Goal: Transaction & Acquisition: Purchase product/service

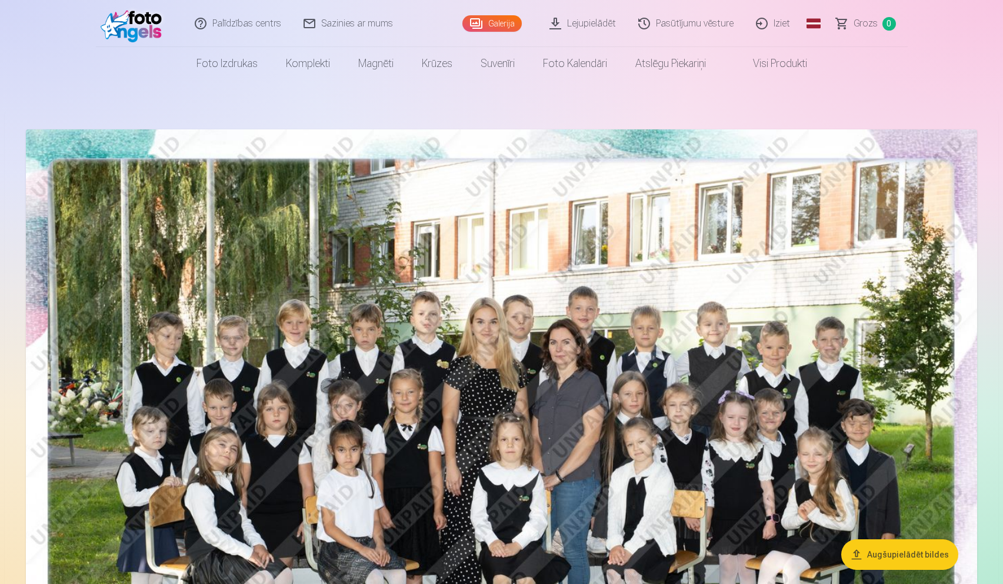
click at [581, 22] on link "Lejupielādēt" at bounding box center [583, 23] width 89 height 47
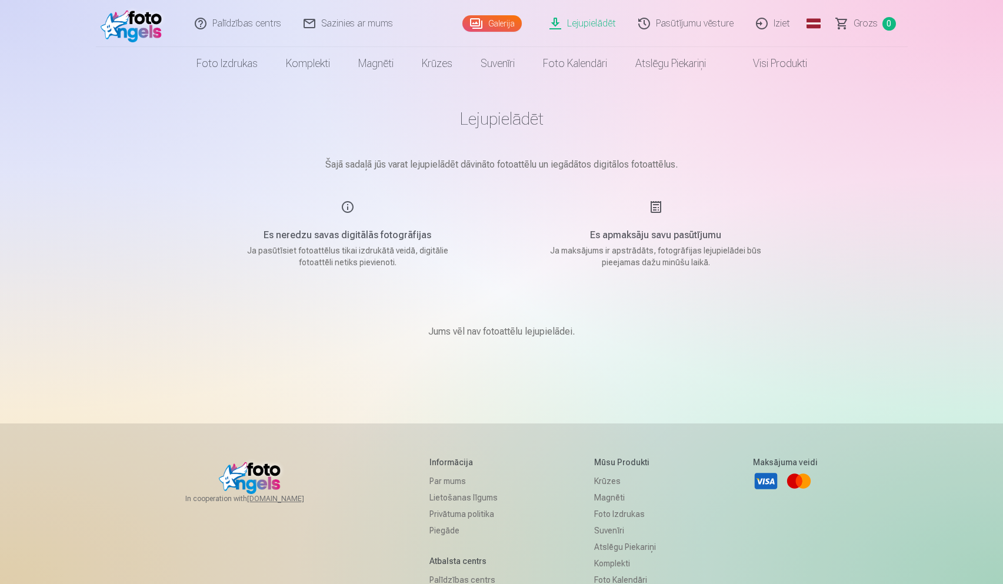
click at [497, 30] on link "Galerija" at bounding box center [491, 23] width 59 height 16
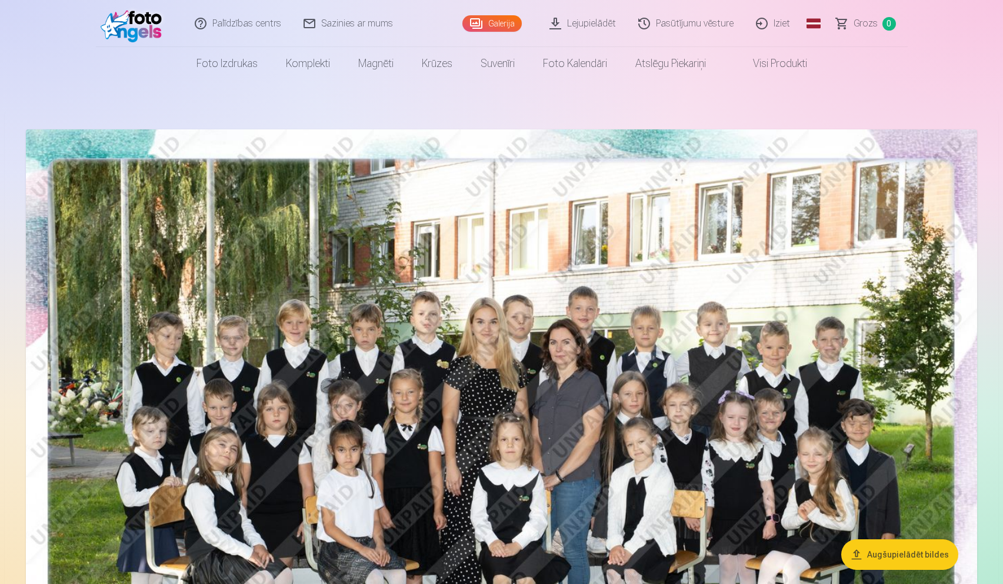
click at [772, 65] on link "Visi produkti" at bounding box center [770, 63] width 101 height 33
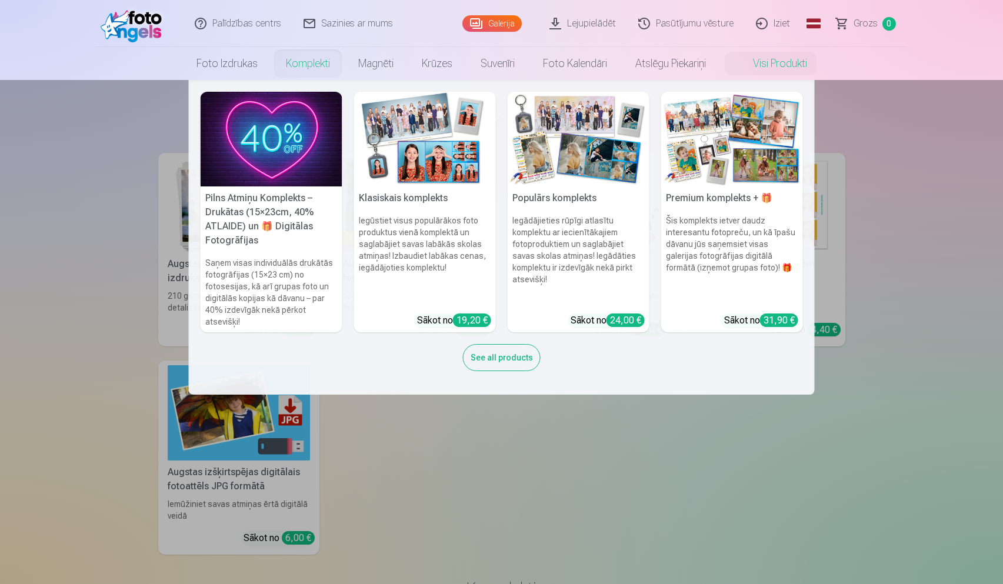
click at [312, 64] on link "Komplekti" at bounding box center [308, 63] width 72 height 33
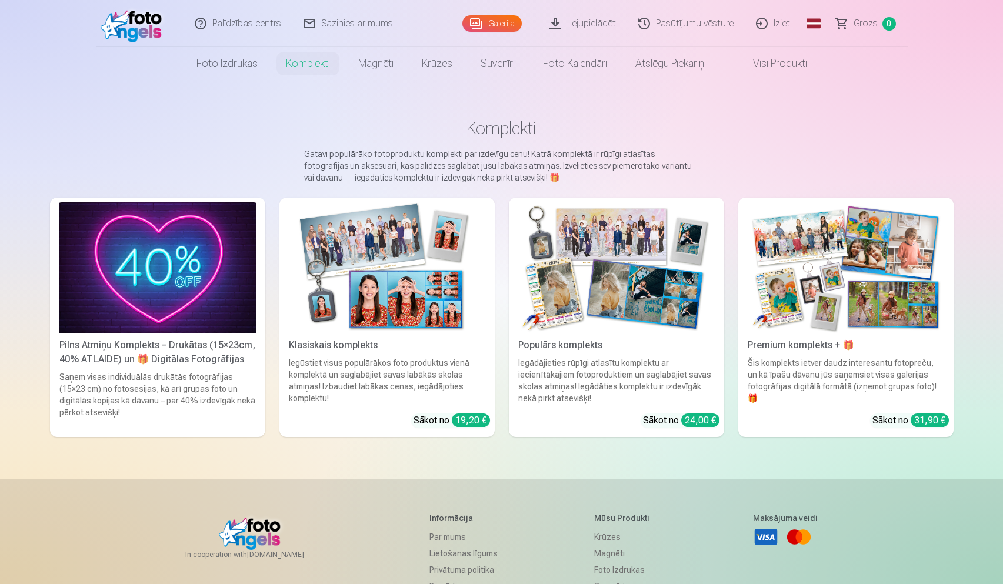
click at [596, 24] on link "Lejupielādēt" at bounding box center [583, 23] width 89 height 47
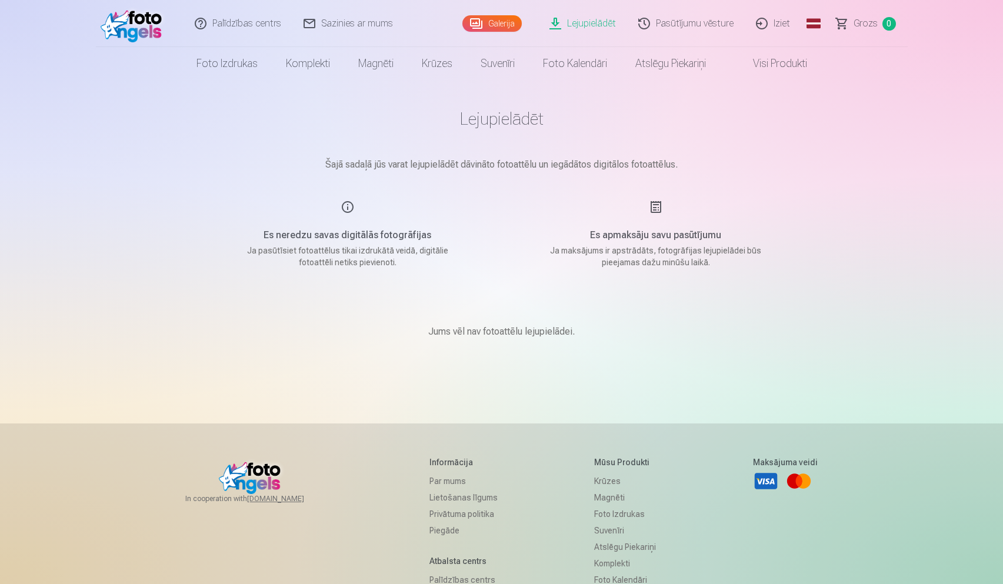
click at [347, 203] on div "Es neredzu savas digitālās fotogrāfijas Ja pasūtīsiet fotoattēlus tikai izdrukā…" at bounding box center [348, 234] width 280 height 68
click at [499, 25] on link "Galerija" at bounding box center [491, 23] width 59 height 16
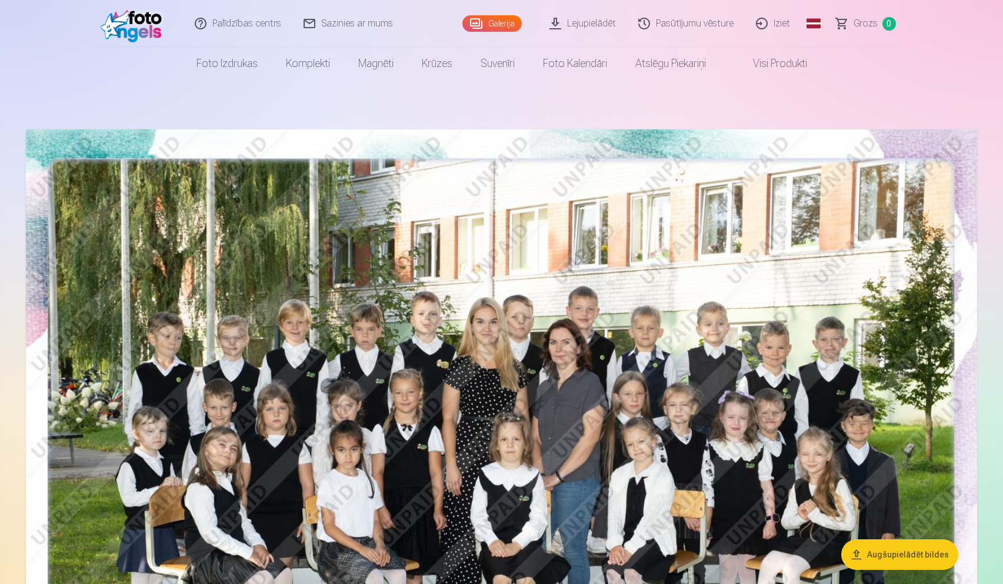
click at [894, 558] on button "Augšupielādēt bildes" at bounding box center [899, 554] width 117 height 31
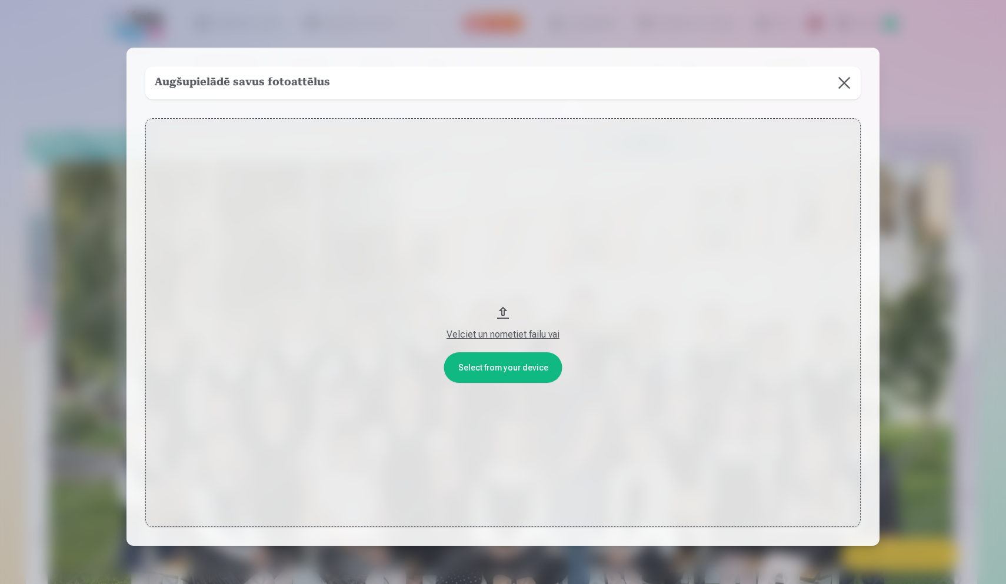
click at [844, 79] on button at bounding box center [844, 82] width 33 height 33
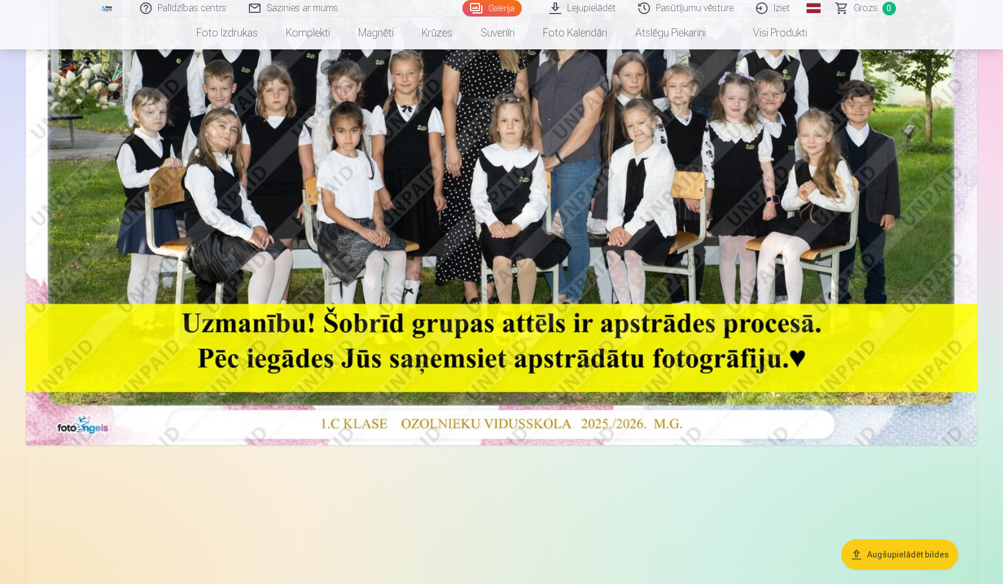
scroll to position [322, 0]
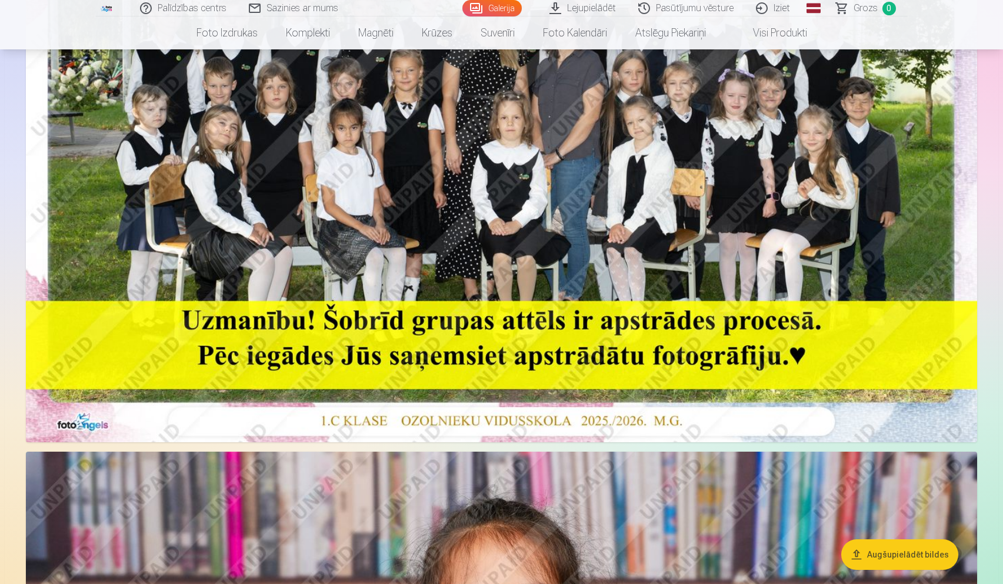
click at [461, 217] on img at bounding box center [501, 125] width 951 height 635
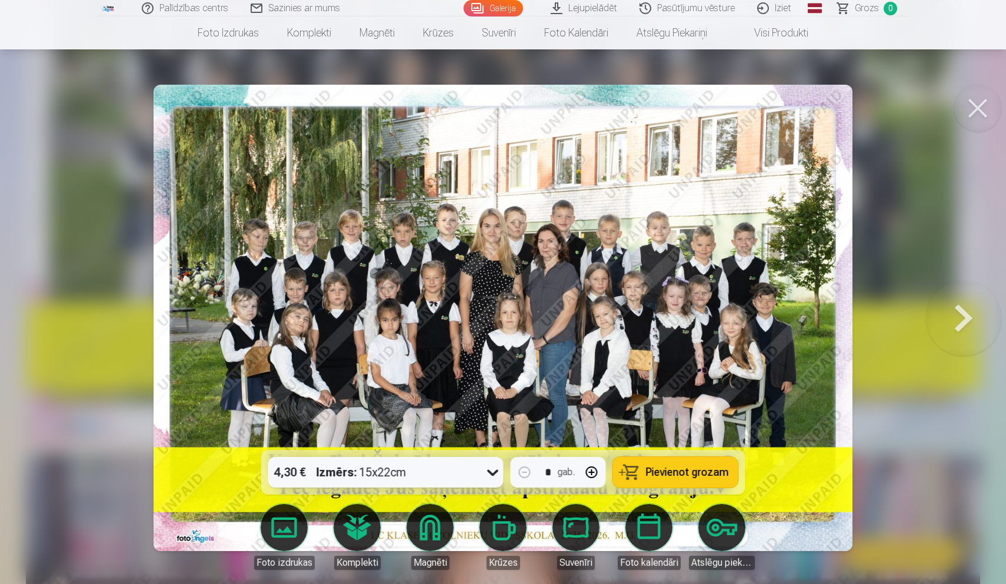
click at [489, 471] on icon at bounding box center [492, 473] width 11 height 6
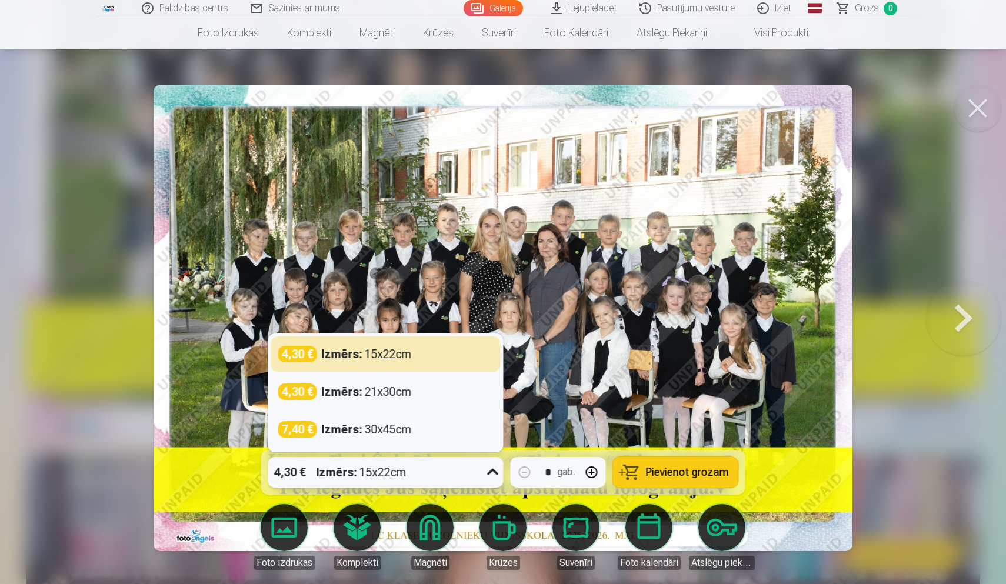
click at [661, 341] on img at bounding box center [503, 318] width 699 height 467
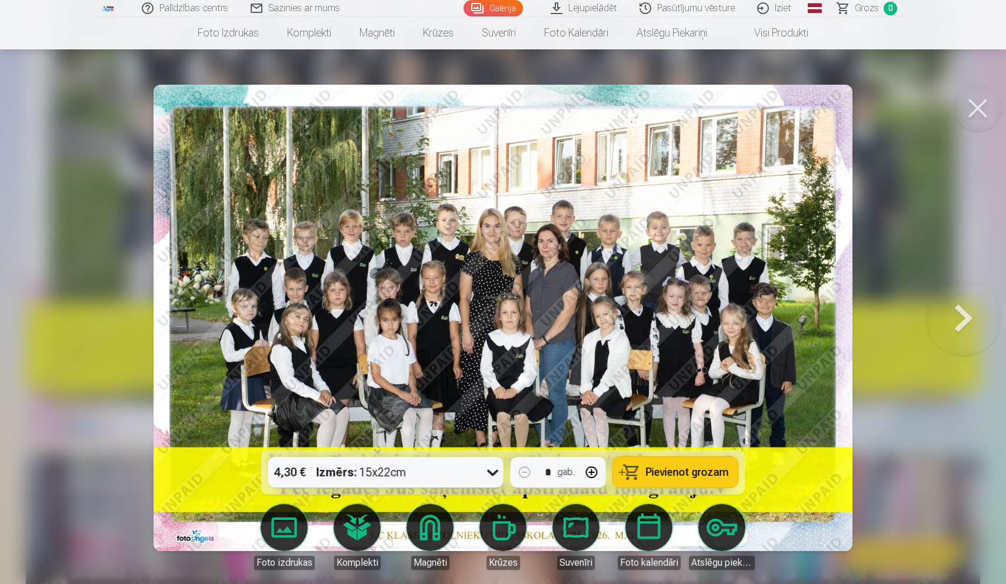
click at [957, 132] on div at bounding box center [503, 292] width 1006 height 584
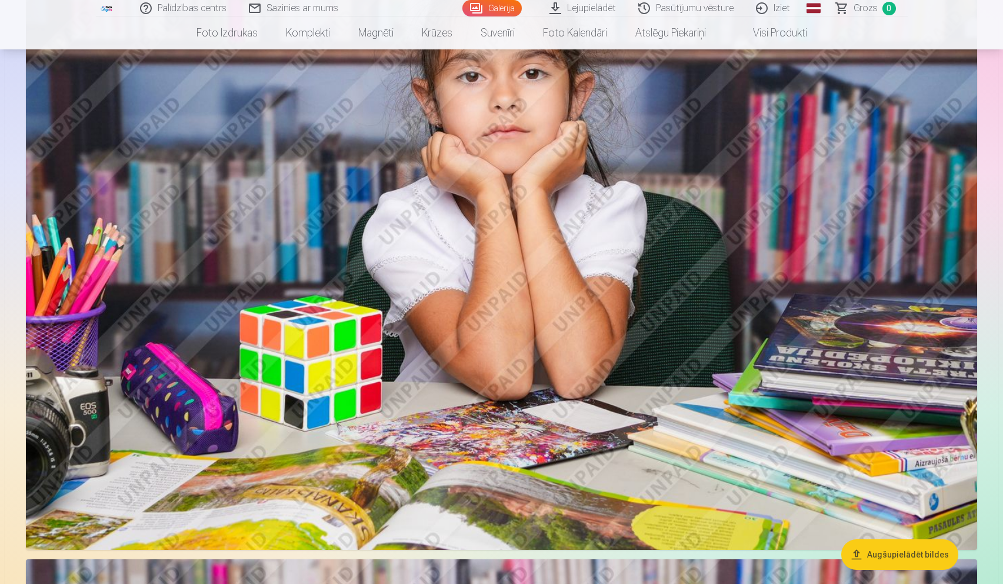
scroll to position [852, 0]
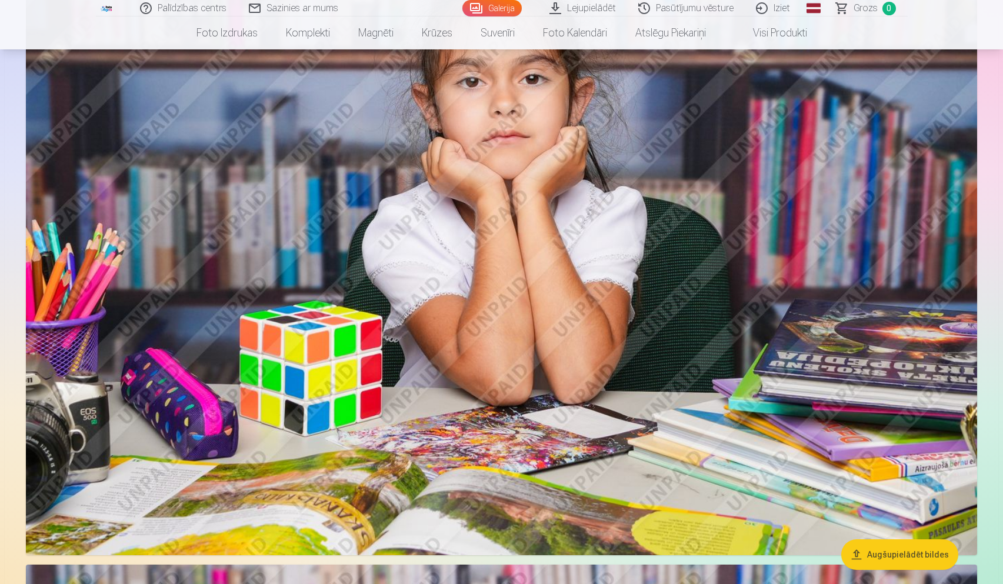
click at [577, 328] on img at bounding box center [501, 239] width 951 height 634
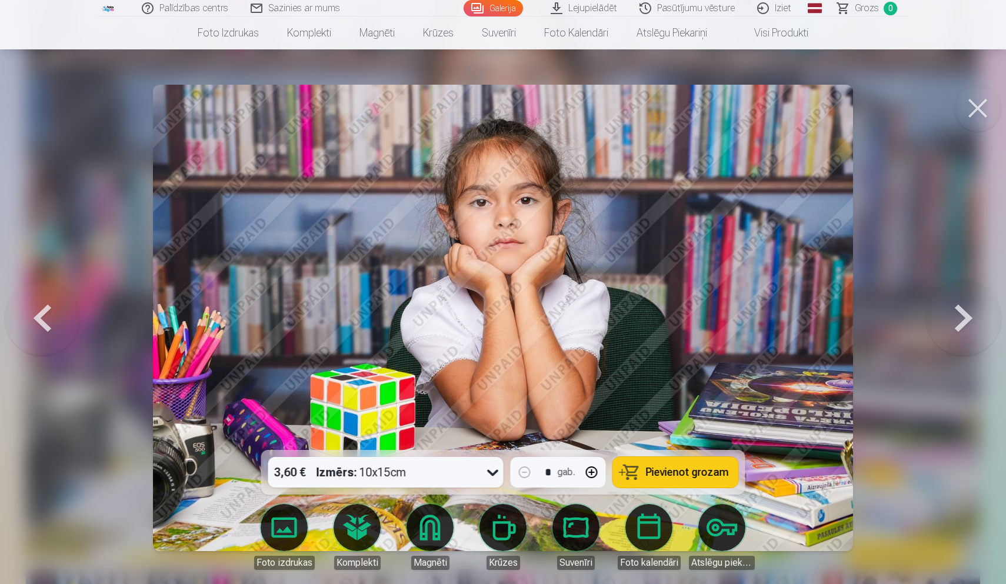
click at [498, 474] on icon at bounding box center [493, 472] width 19 height 19
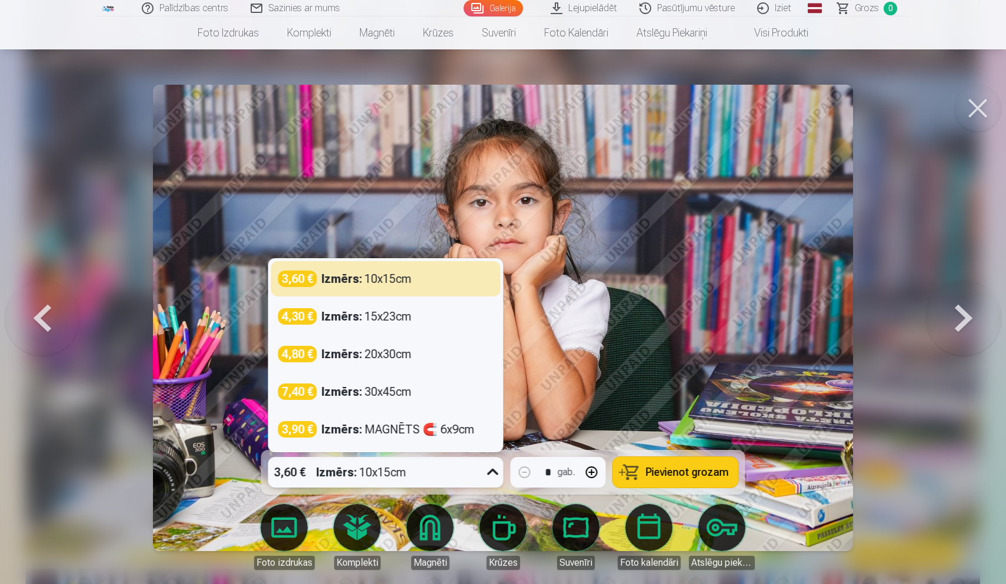
click at [683, 367] on img at bounding box center [503, 318] width 700 height 467
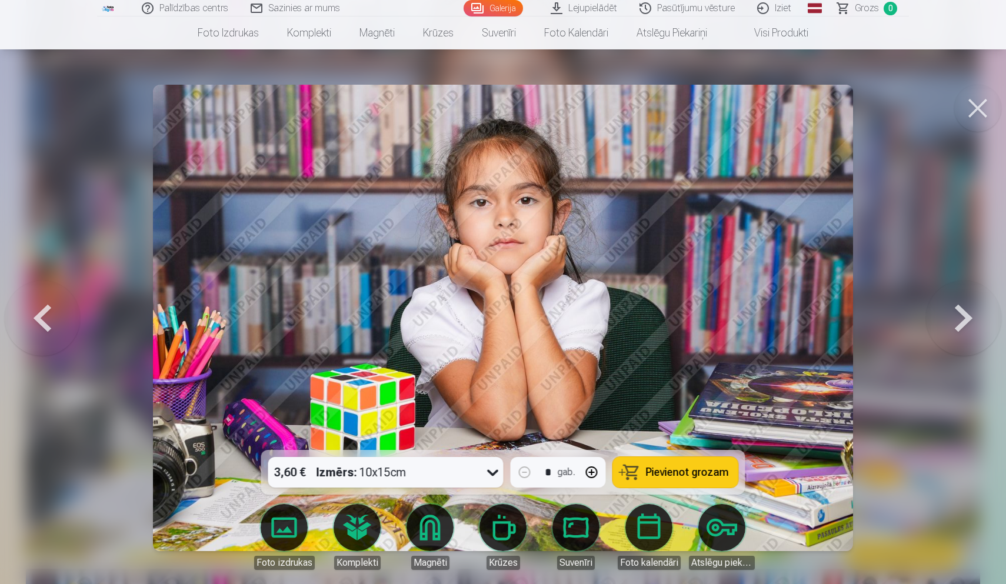
click at [984, 104] on button at bounding box center [977, 108] width 47 height 47
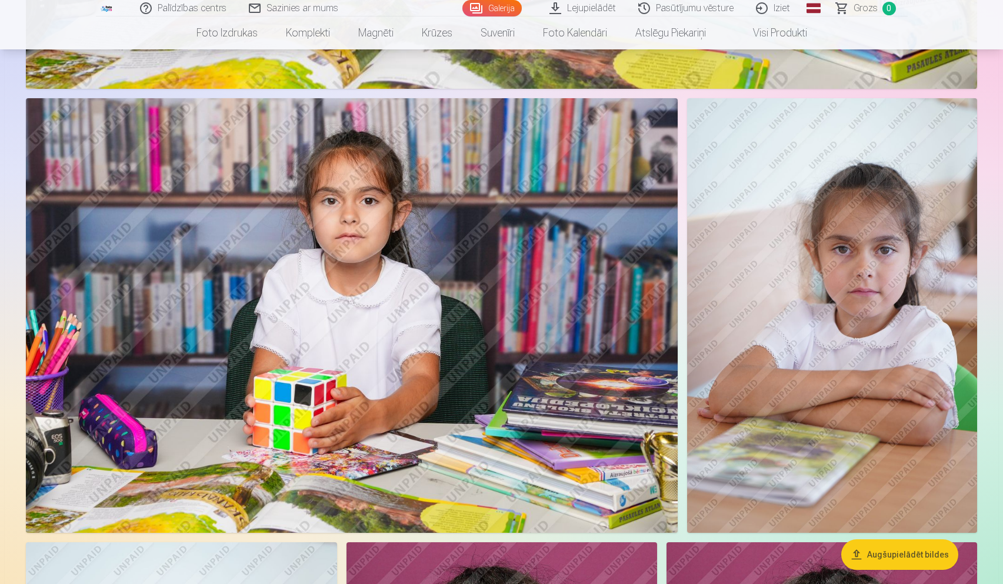
scroll to position [1989, 0]
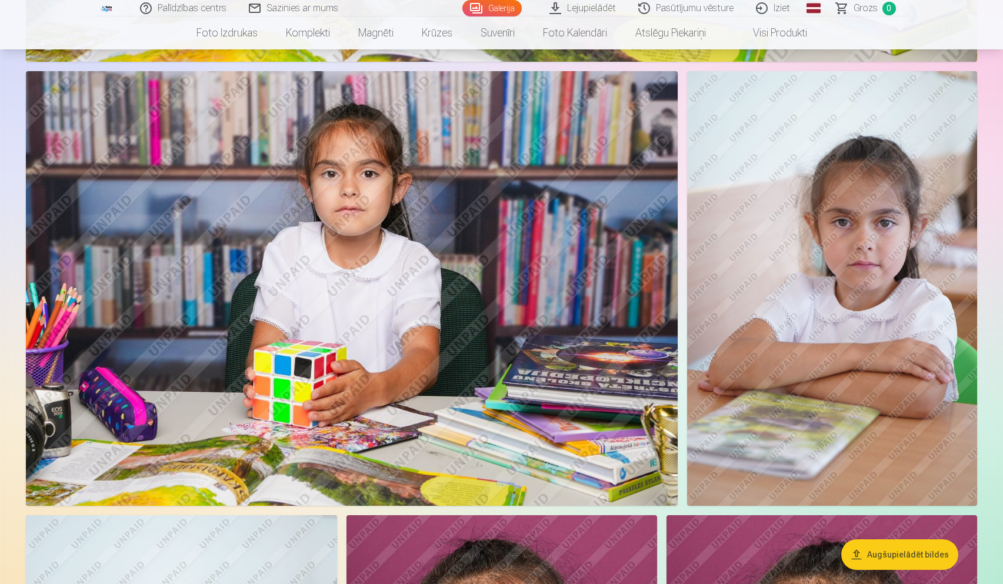
click at [589, 10] on link "Lejupielādēt" at bounding box center [583, 8] width 89 height 16
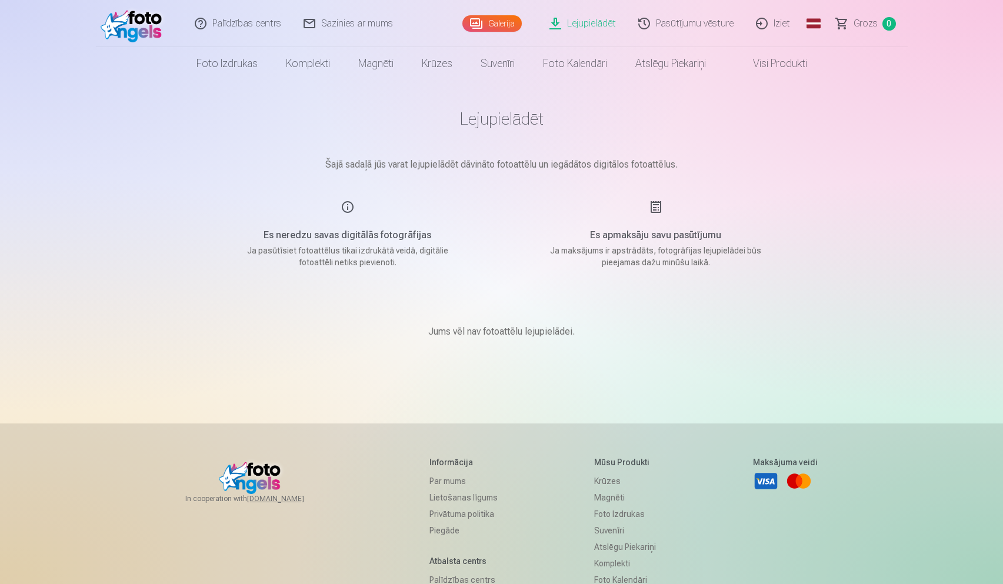
click at [501, 26] on link "Galerija" at bounding box center [491, 23] width 59 height 16
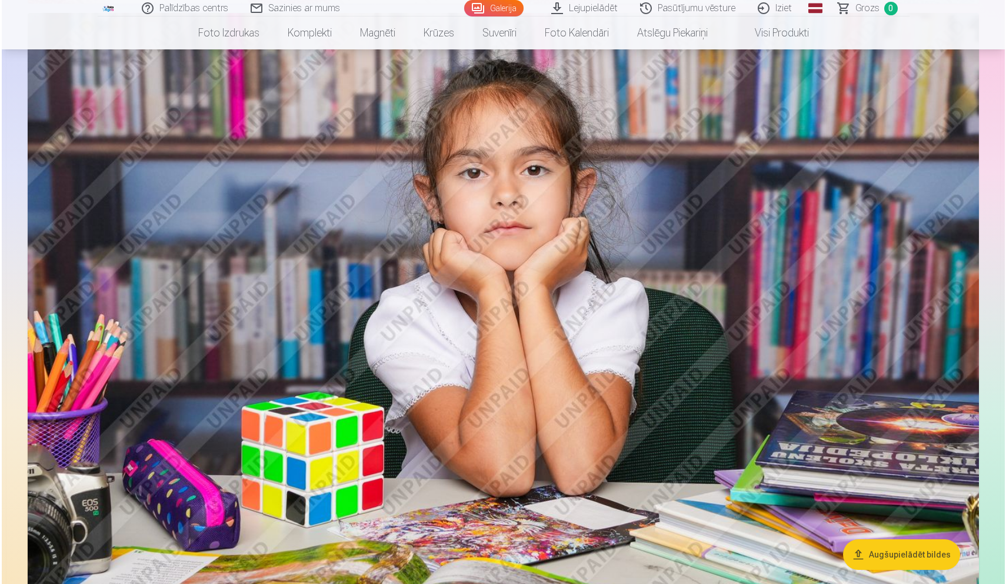
scroll to position [773, 0]
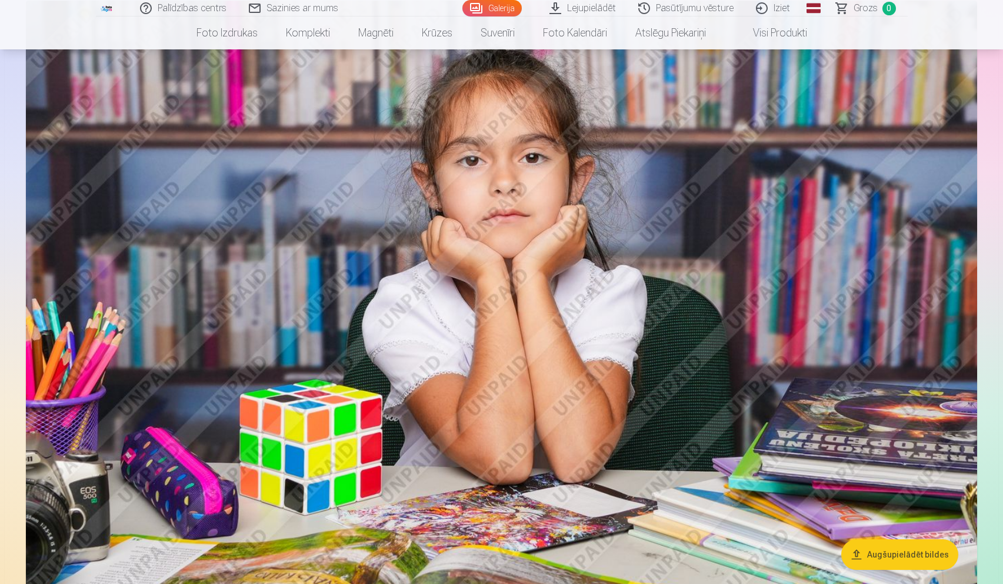
click at [465, 357] on img at bounding box center [501, 318] width 951 height 634
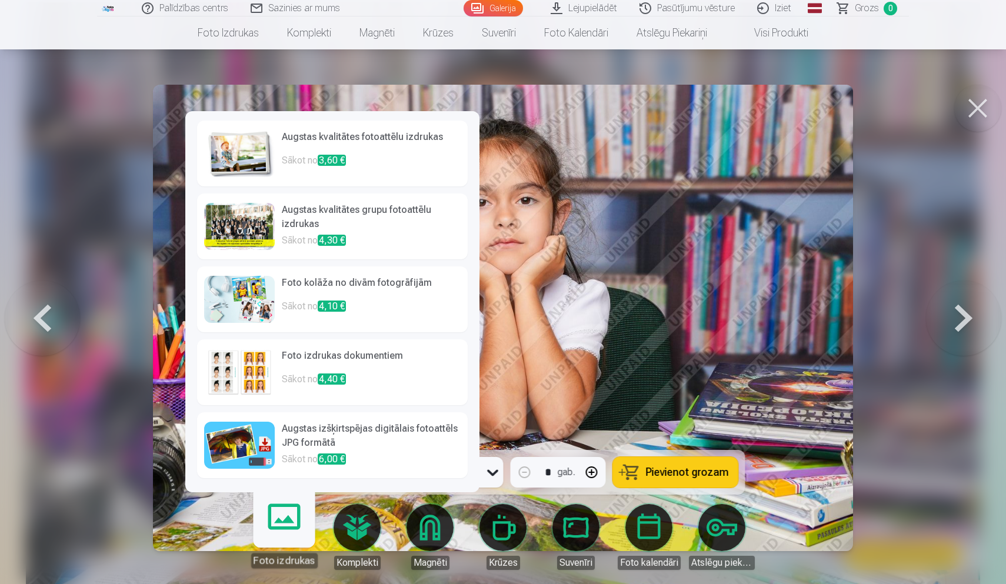
click at [327, 430] on h6 "Augstas izšķirtspējas digitālais fotoattēls JPG formātā" at bounding box center [371, 437] width 179 height 31
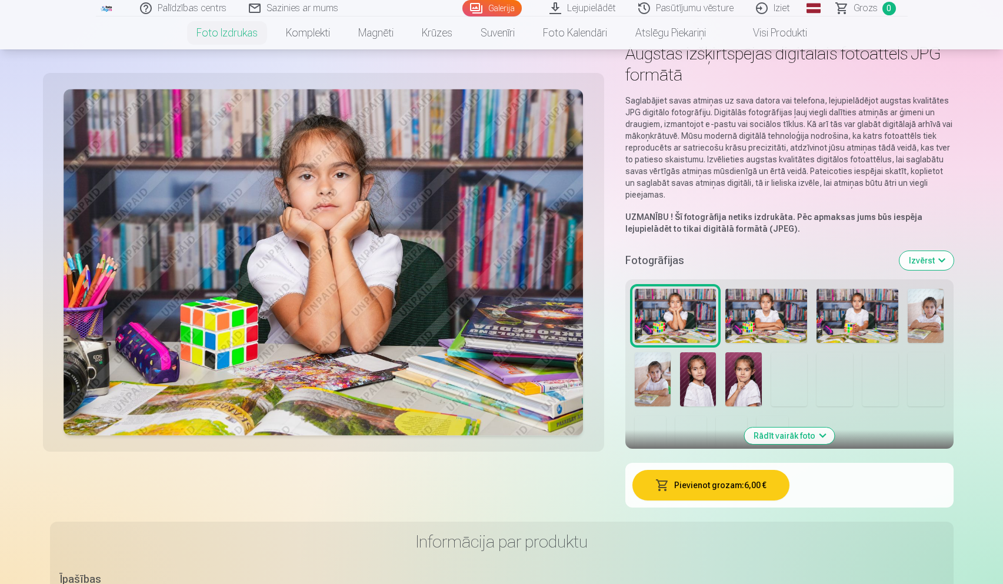
scroll to position [66, 0]
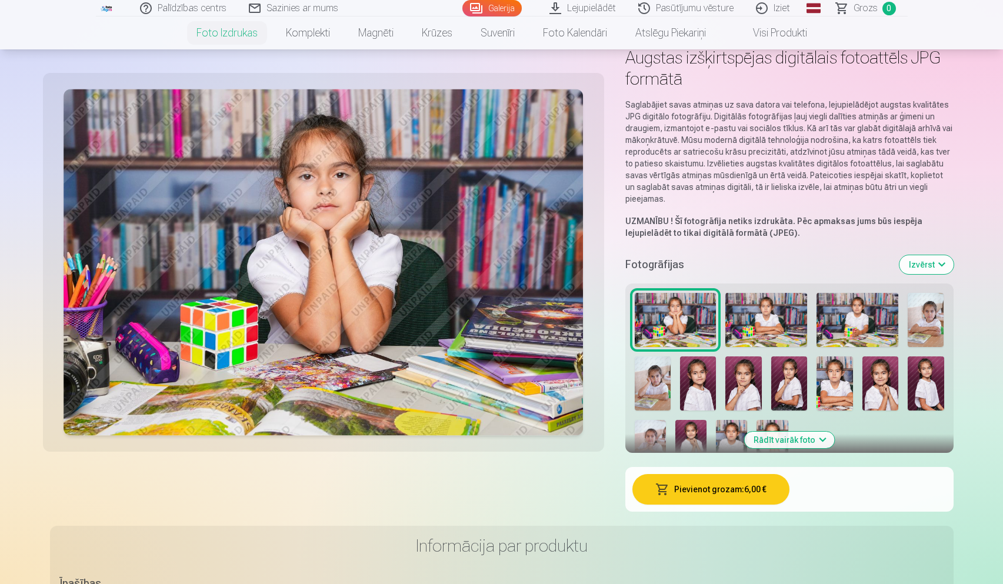
click at [778, 322] on img at bounding box center [766, 320] width 82 height 54
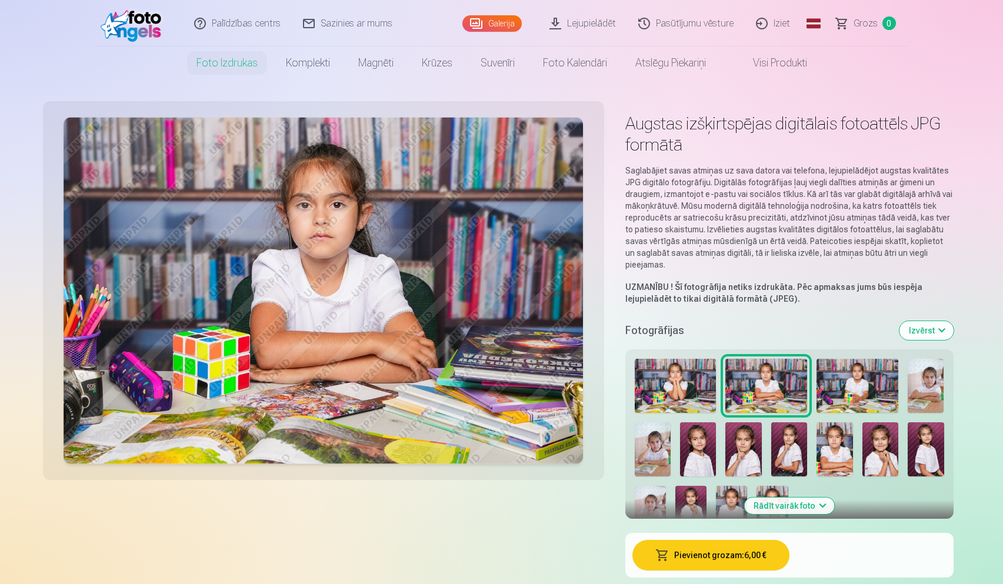
scroll to position [24, 0]
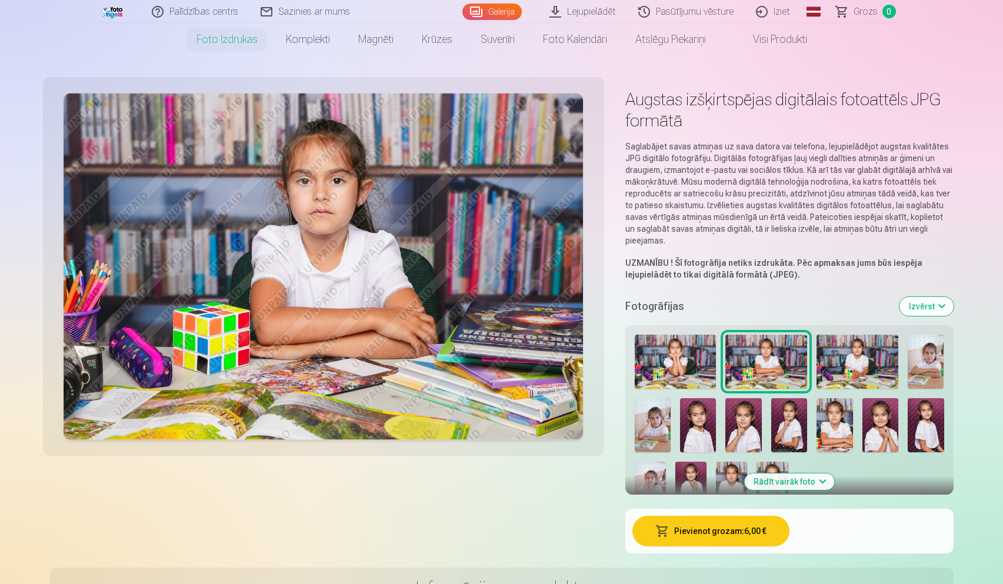
click at [930, 305] on button "Izvērst" at bounding box center [927, 306] width 54 height 19
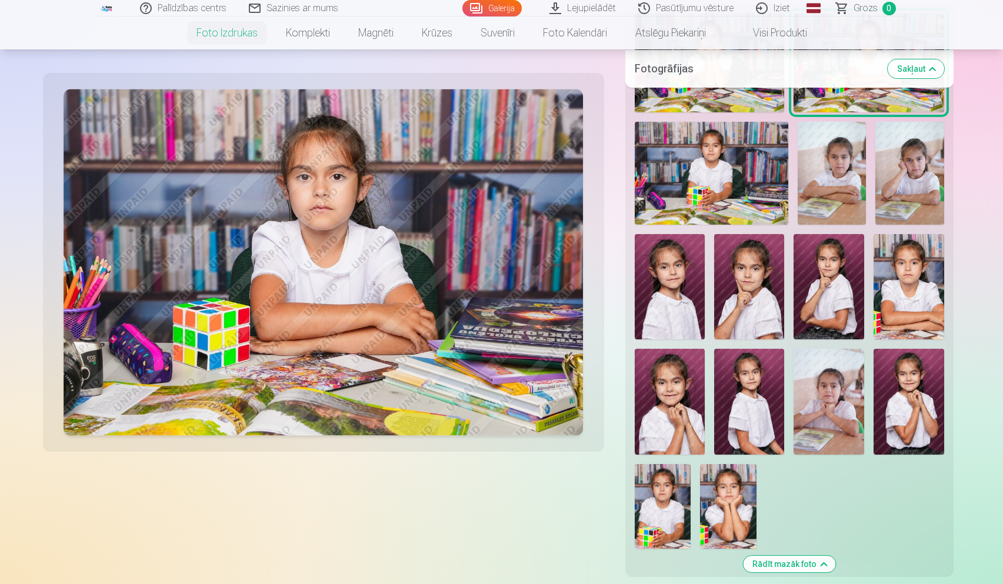
scroll to position [351, 0]
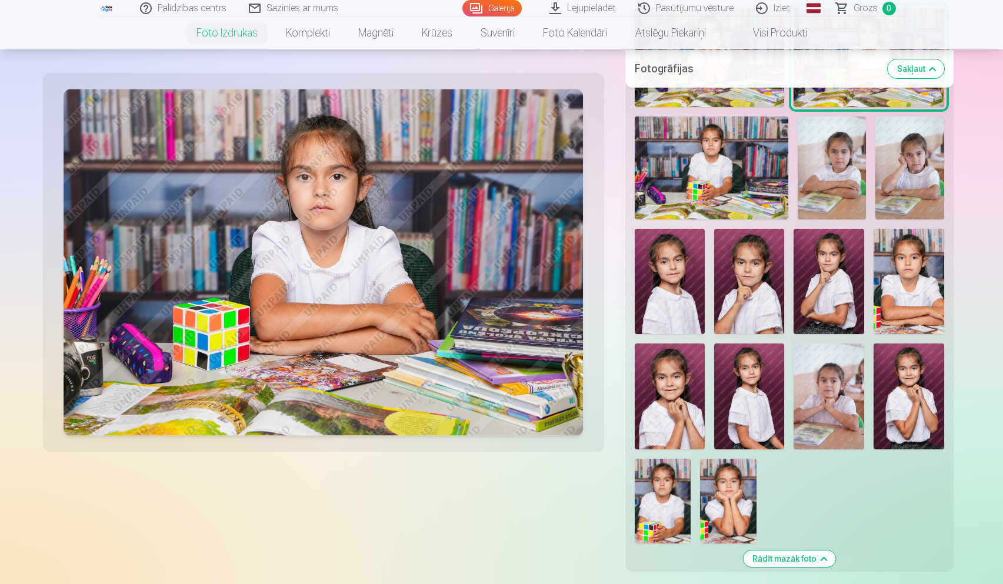
click at [665, 286] on img at bounding box center [670, 281] width 71 height 105
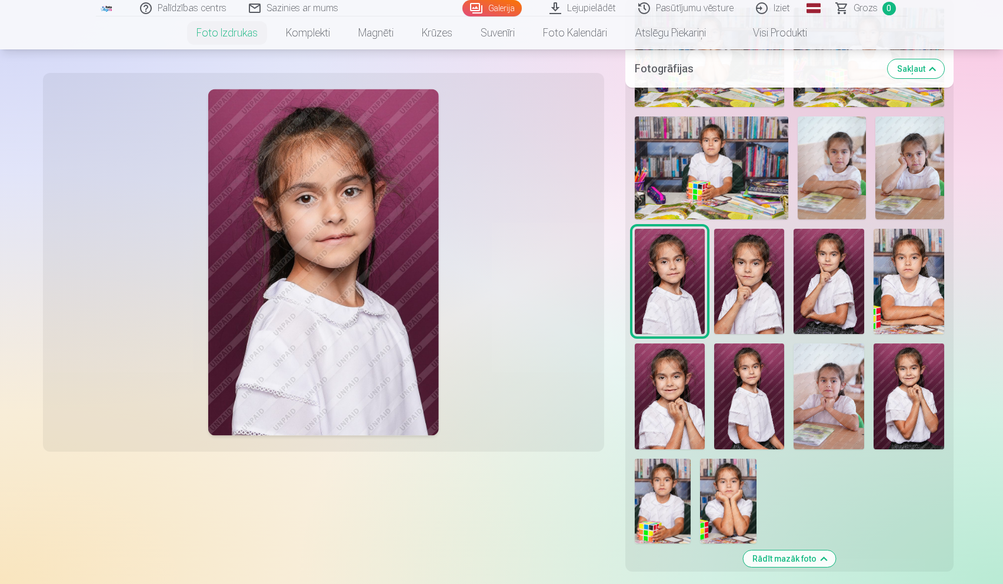
click at [727, 284] on img at bounding box center [749, 281] width 70 height 105
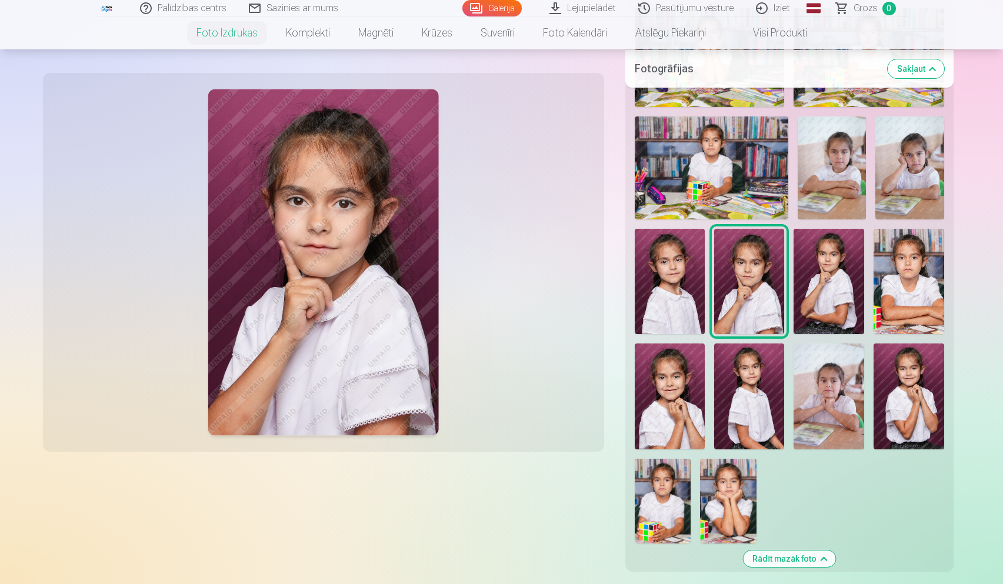
click at [682, 284] on img at bounding box center [670, 281] width 71 height 105
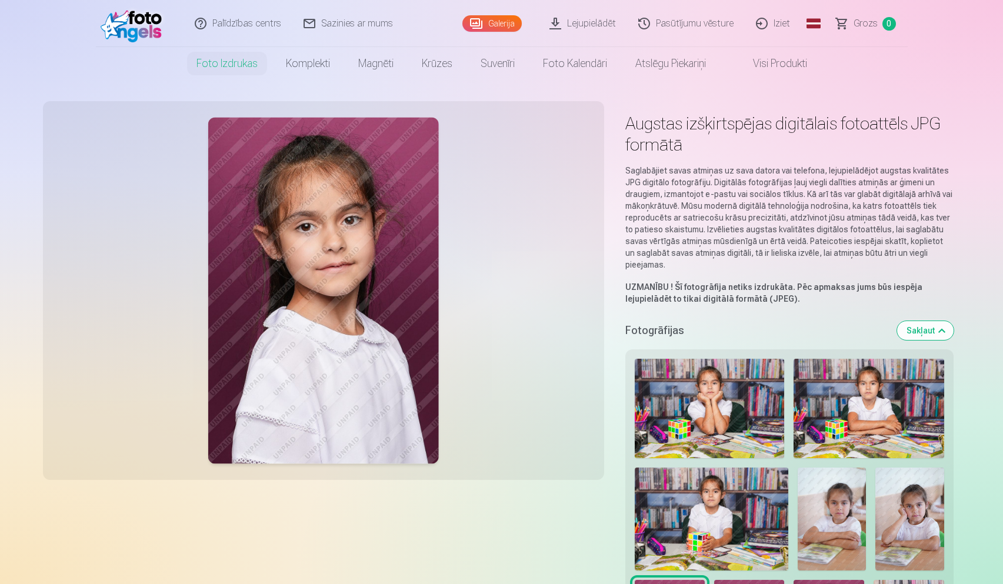
scroll to position [0, 0]
click at [689, 372] on img at bounding box center [710, 409] width 150 height 100
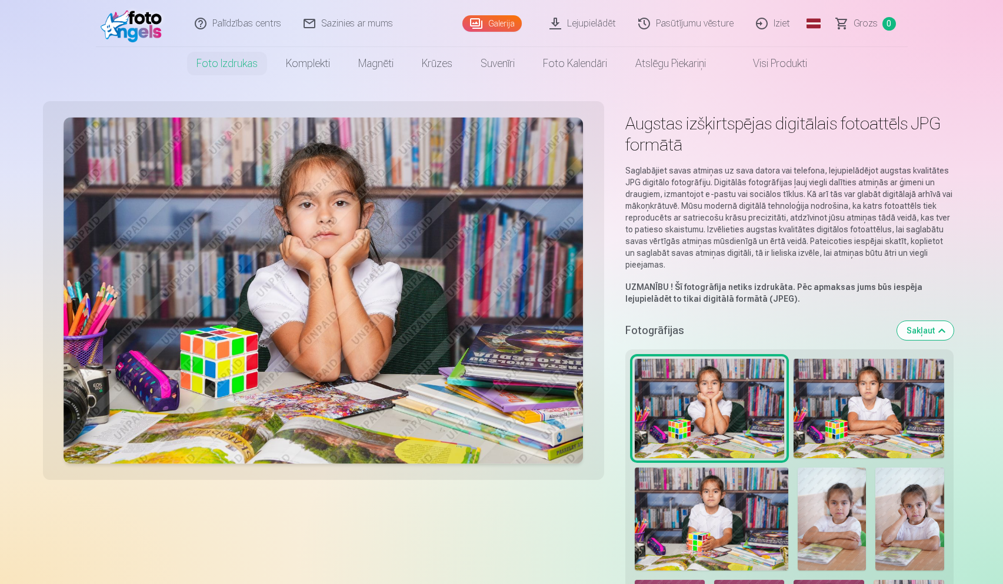
click at [891, 399] on img at bounding box center [869, 409] width 150 height 100
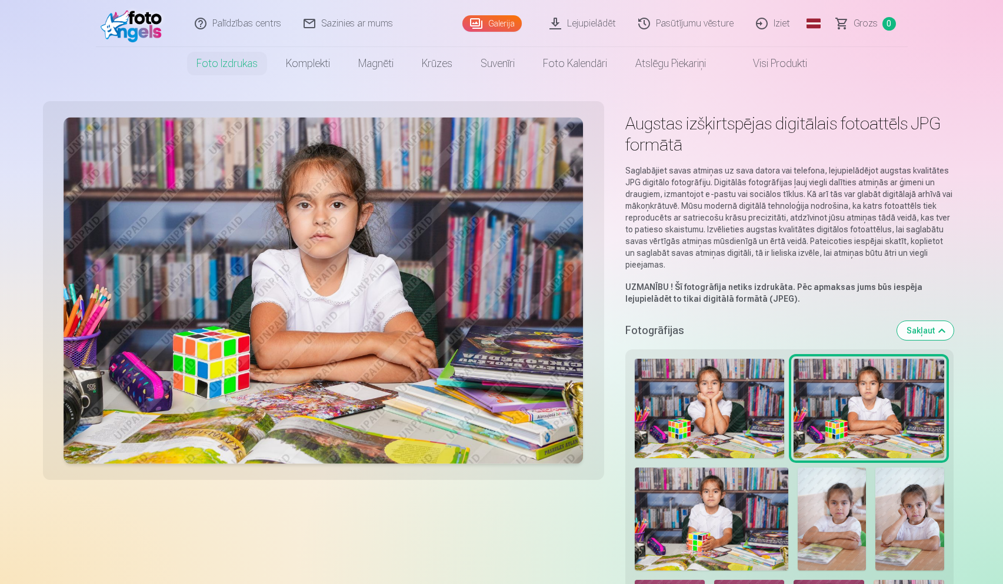
click at [733, 518] on img at bounding box center [712, 519] width 154 height 102
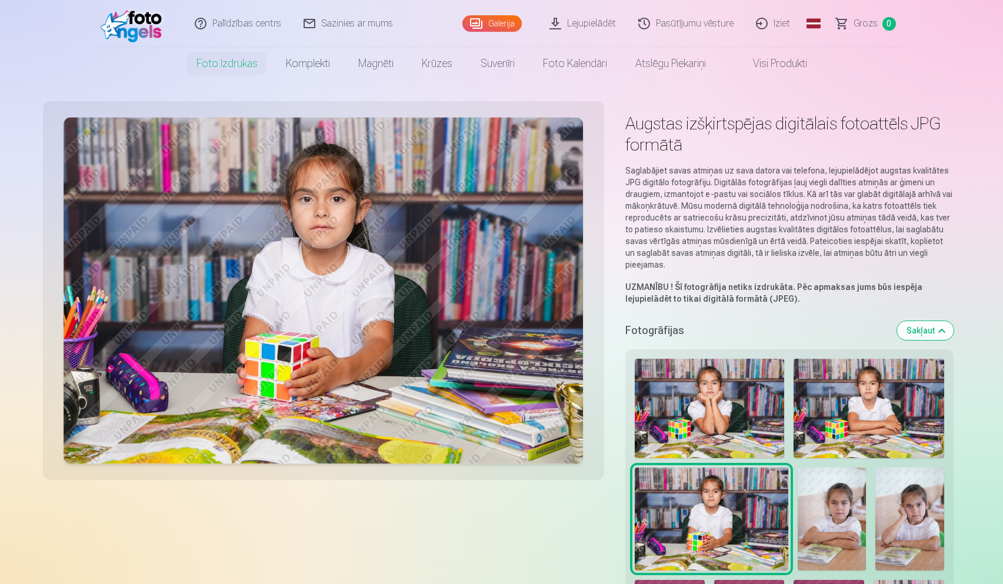
click at [823, 516] on img at bounding box center [832, 519] width 68 height 102
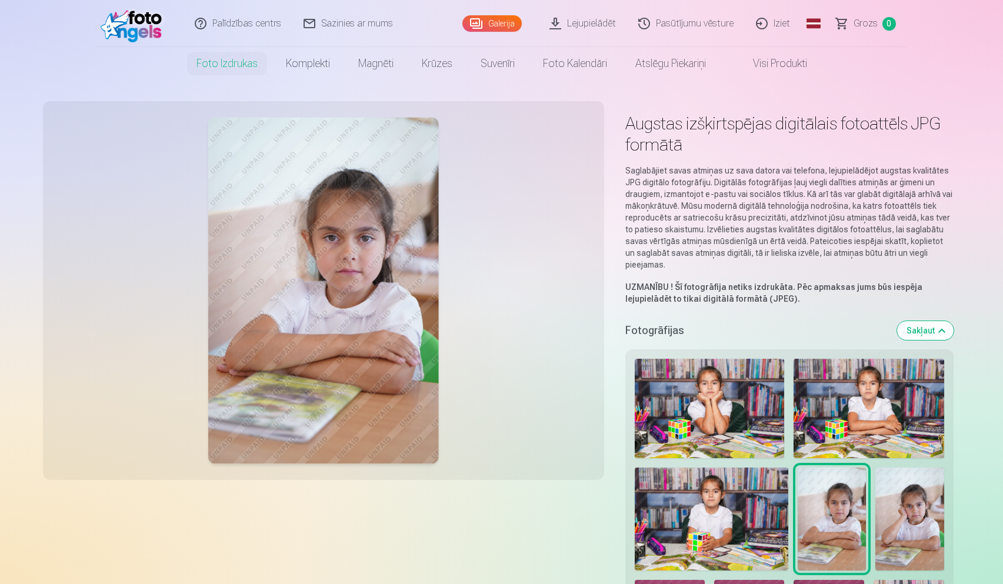
click at [897, 514] on img at bounding box center [909, 519] width 68 height 102
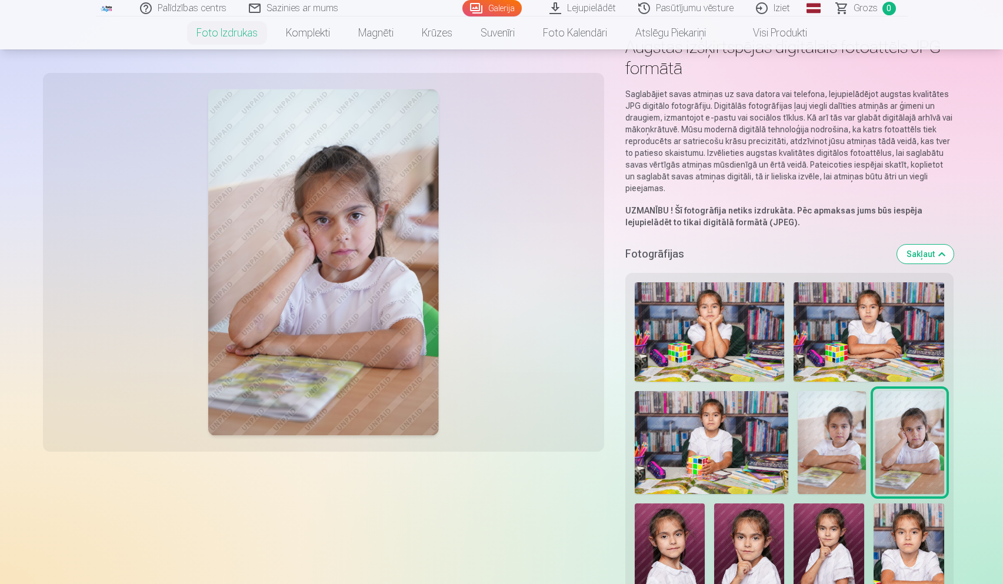
scroll to position [78, 0]
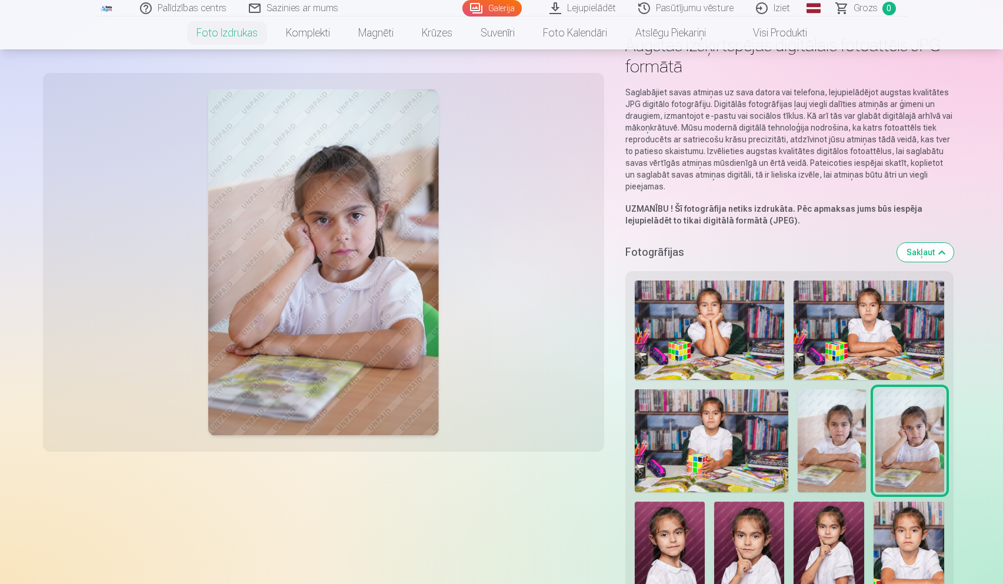
click at [673, 539] on img at bounding box center [670, 554] width 71 height 105
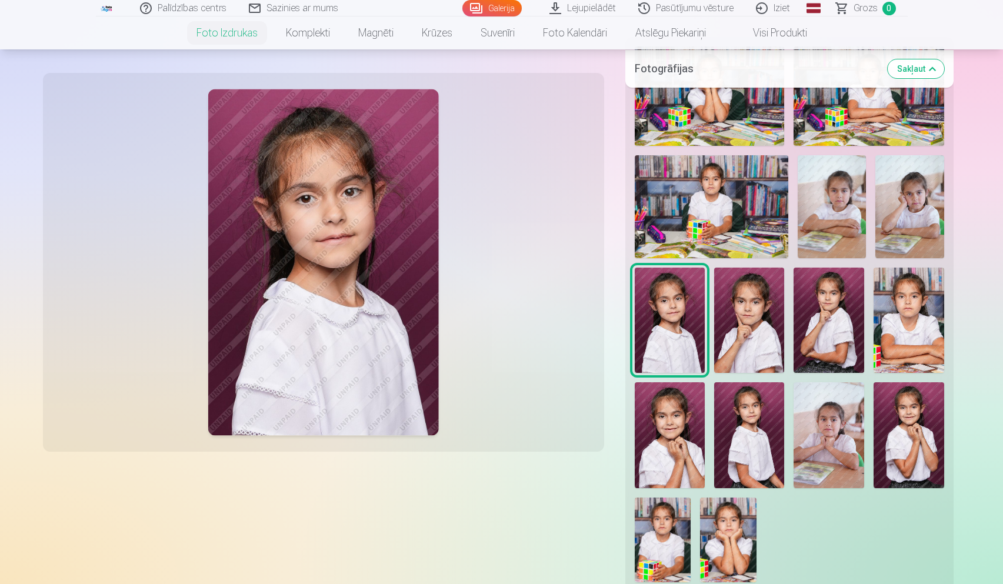
scroll to position [325, 0]
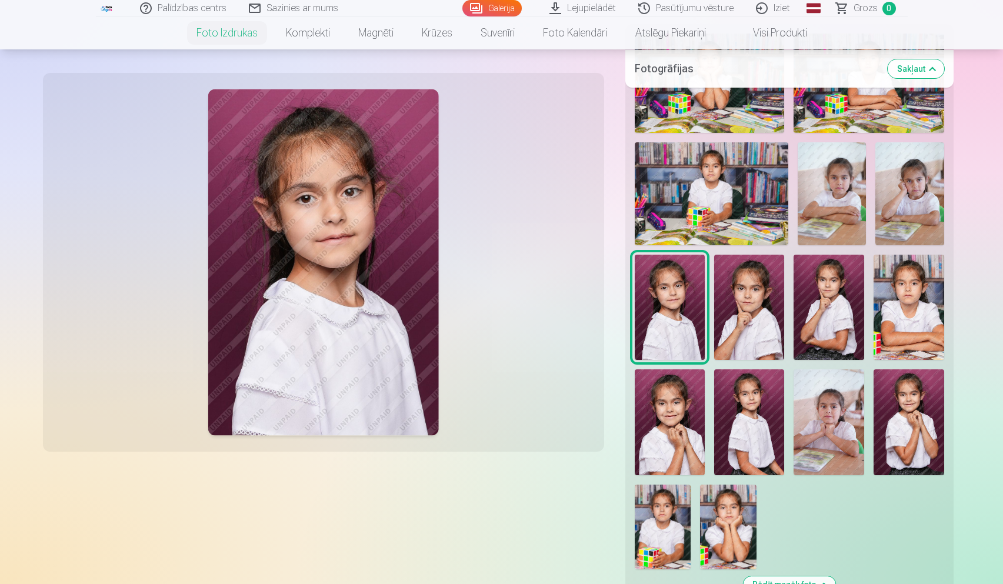
click at [756, 307] on img at bounding box center [749, 307] width 70 height 105
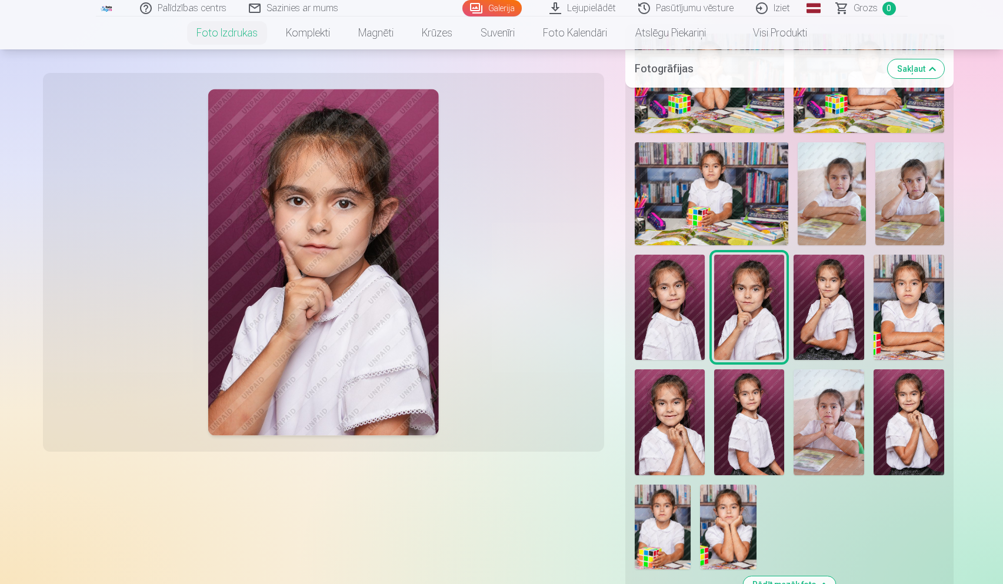
click at [816, 304] on img at bounding box center [829, 307] width 71 height 105
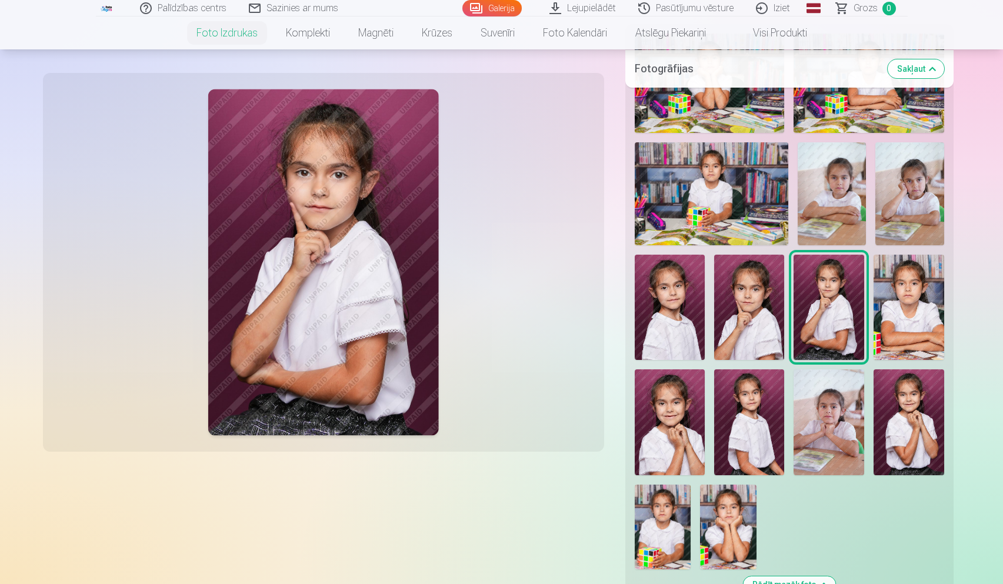
click at [927, 294] on img at bounding box center [909, 307] width 70 height 105
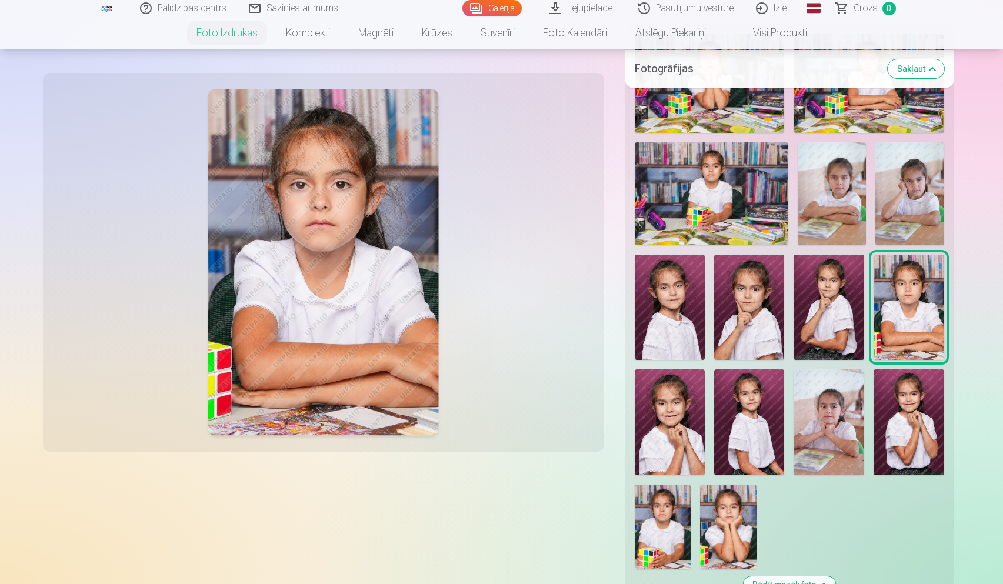
click at [672, 419] on img at bounding box center [670, 421] width 70 height 105
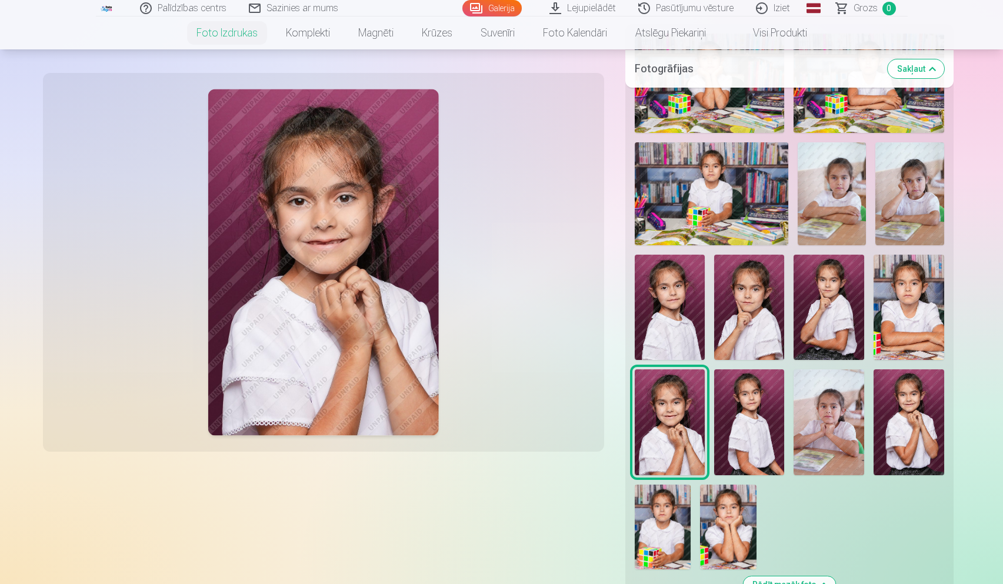
click at [747, 428] on img at bounding box center [749, 421] width 71 height 105
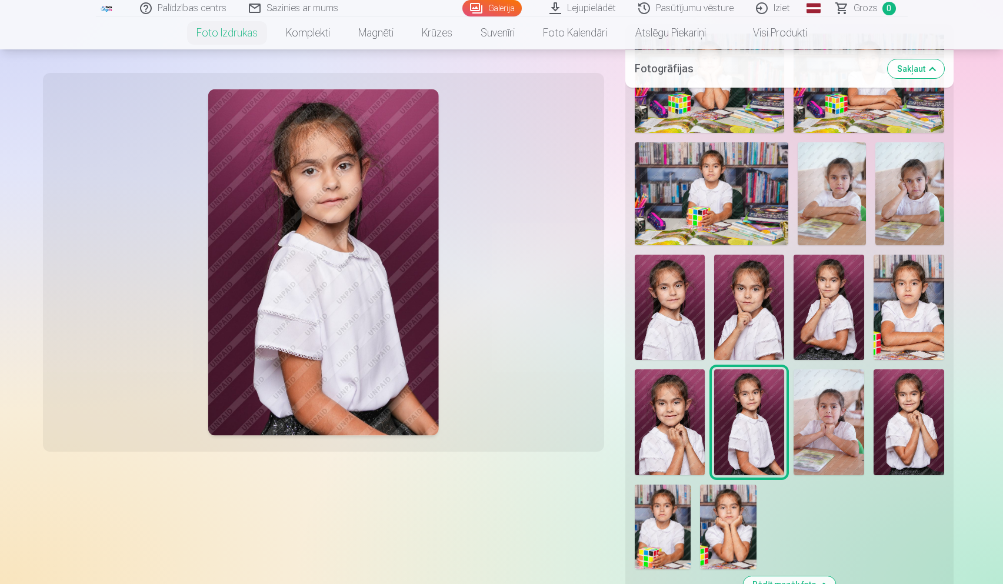
click at [811, 417] on img at bounding box center [829, 421] width 71 height 105
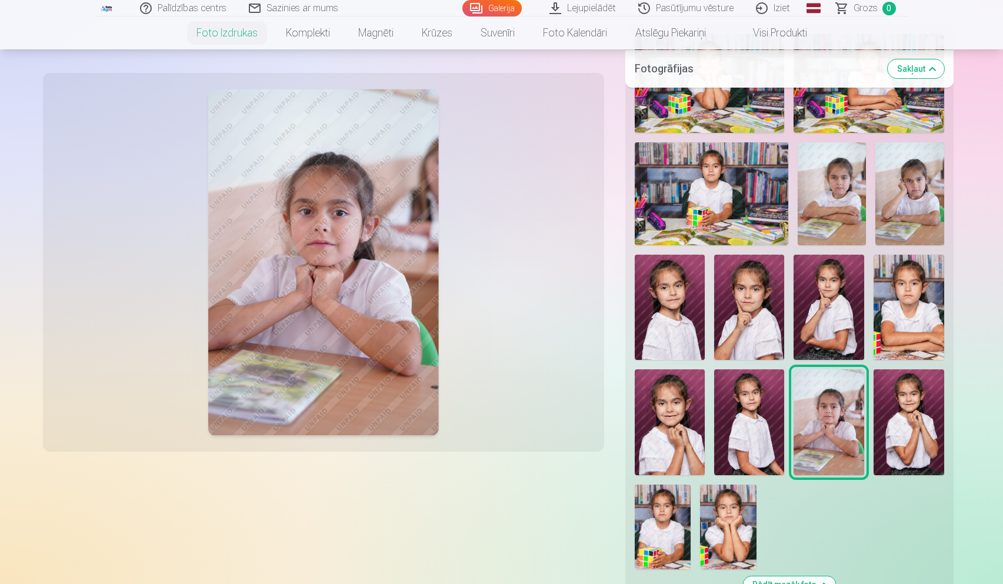
click at [908, 425] on img at bounding box center [909, 421] width 70 height 105
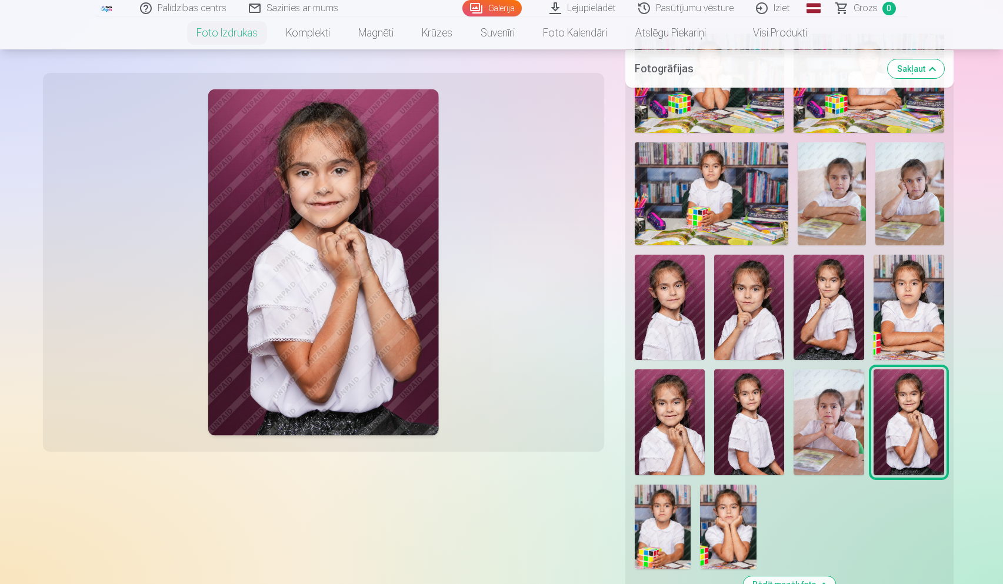
click at [672, 524] on img at bounding box center [663, 527] width 56 height 85
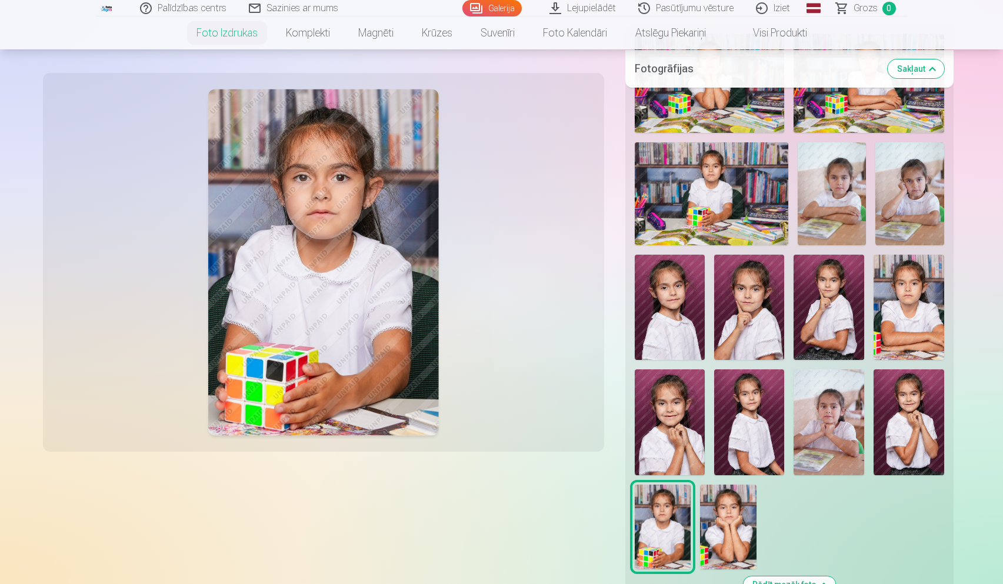
click at [728, 519] on img at bounding box center [728, 527] width 56 height 85
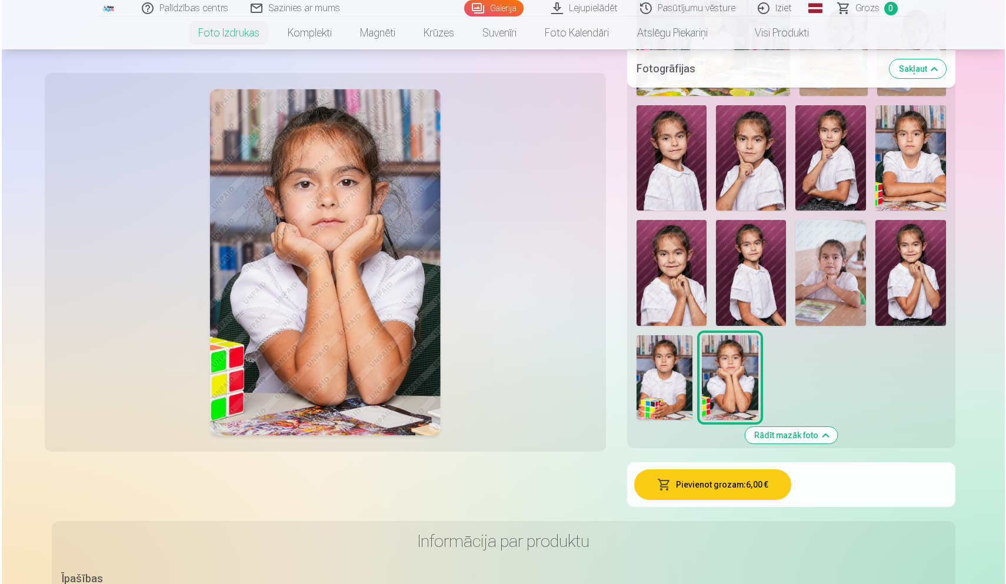
scroll to position [476, 0]
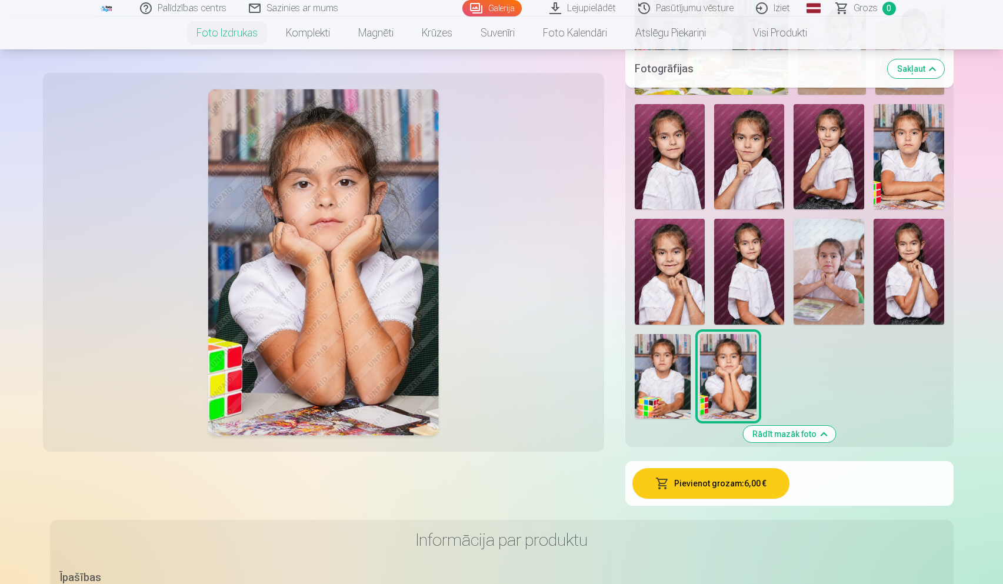
click at [712, 493] on button "Pievienot grozam : 6,00 €" at bounding box center [710, 483] width 157 height 31
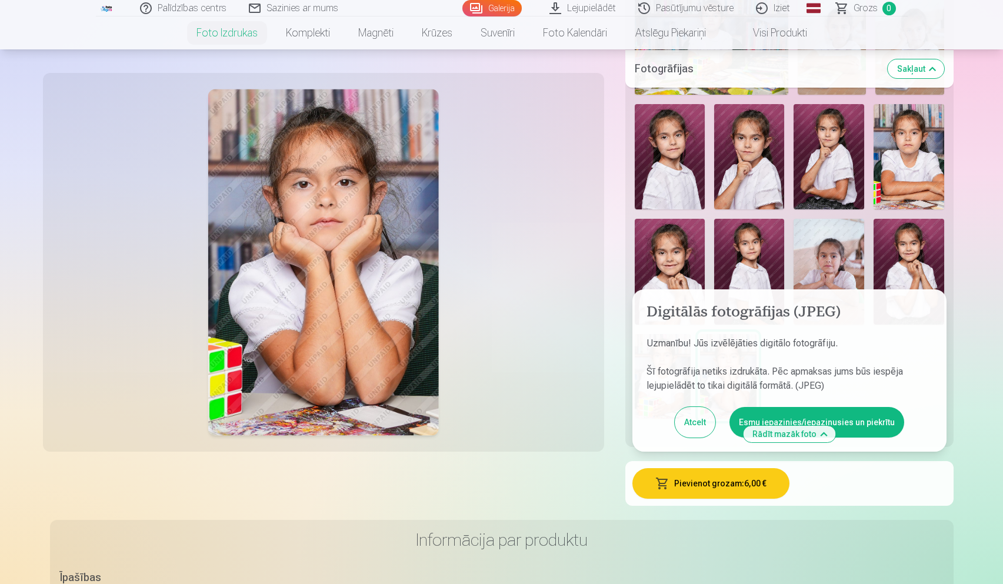
click at [851, 419] on button "Esmu iepazinies/iepazinusies un piekrītu" at bounding box center [817, 422] width 175 height 31
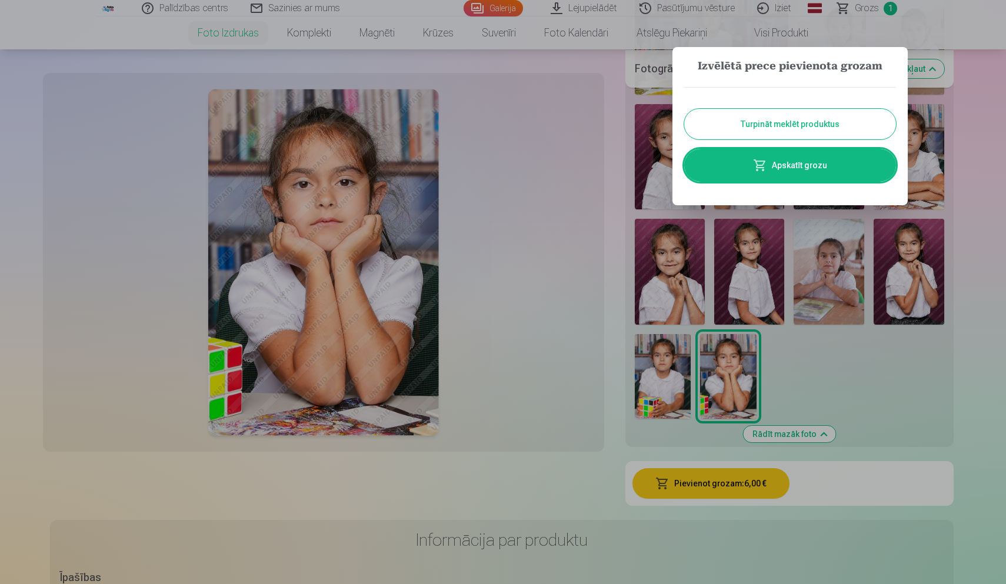
click at [795, 163] on link "Apskatīt grozu" at bounding box center [790, 165] width 212 height 33
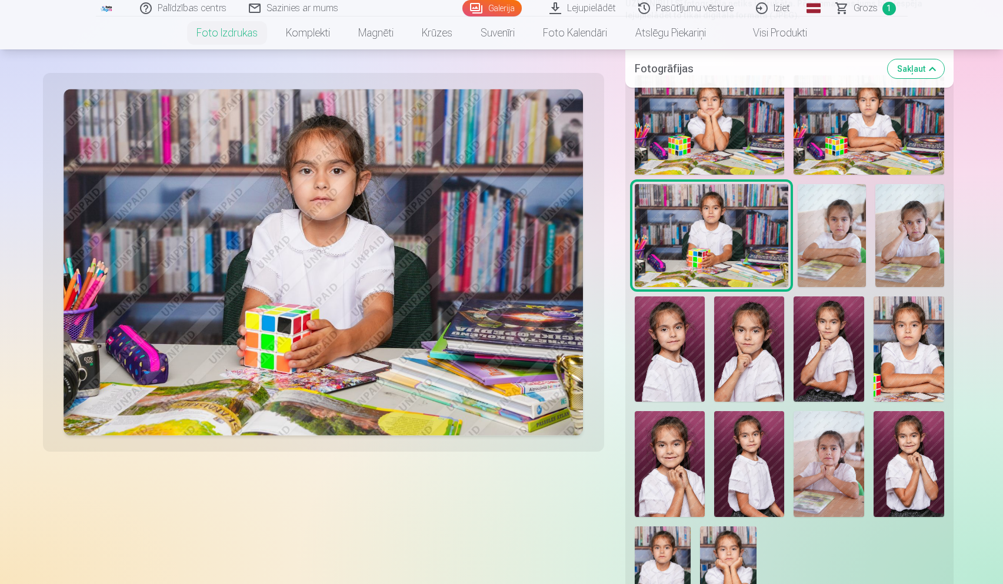
scroll to position [288, 0]
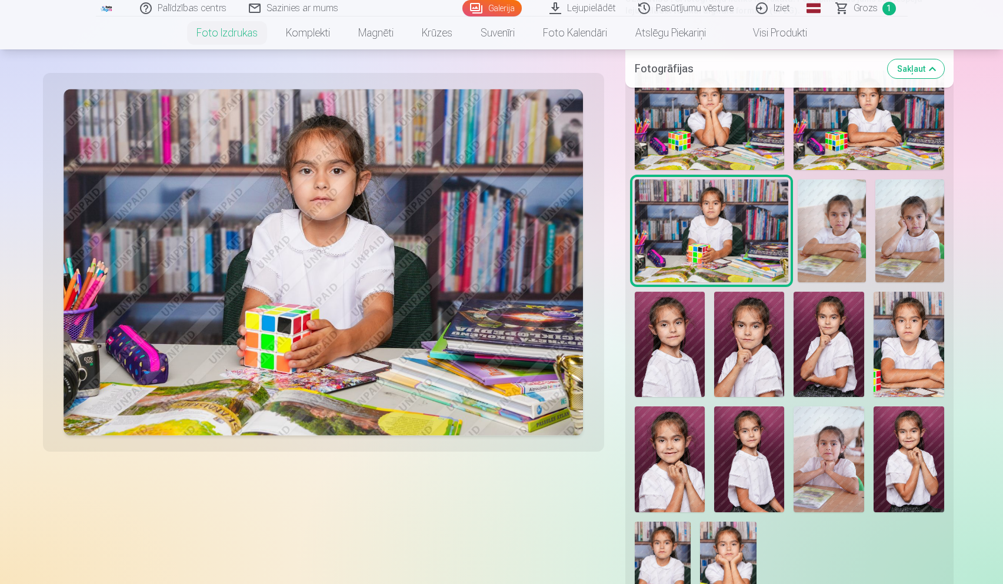
click at [912, 441] on img at bounding box center [909, 459] width 70 height 105
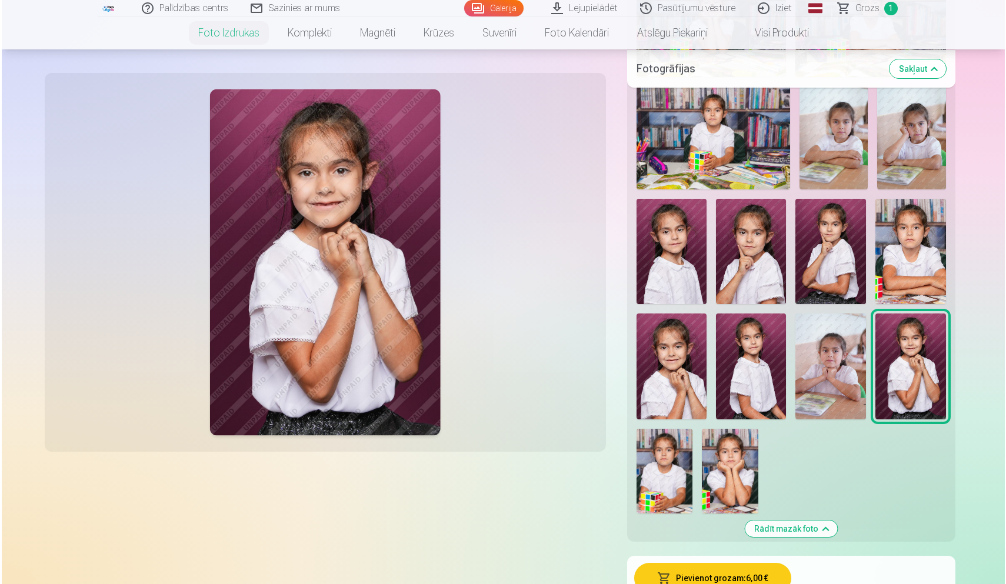
scroll to position [444, 0]
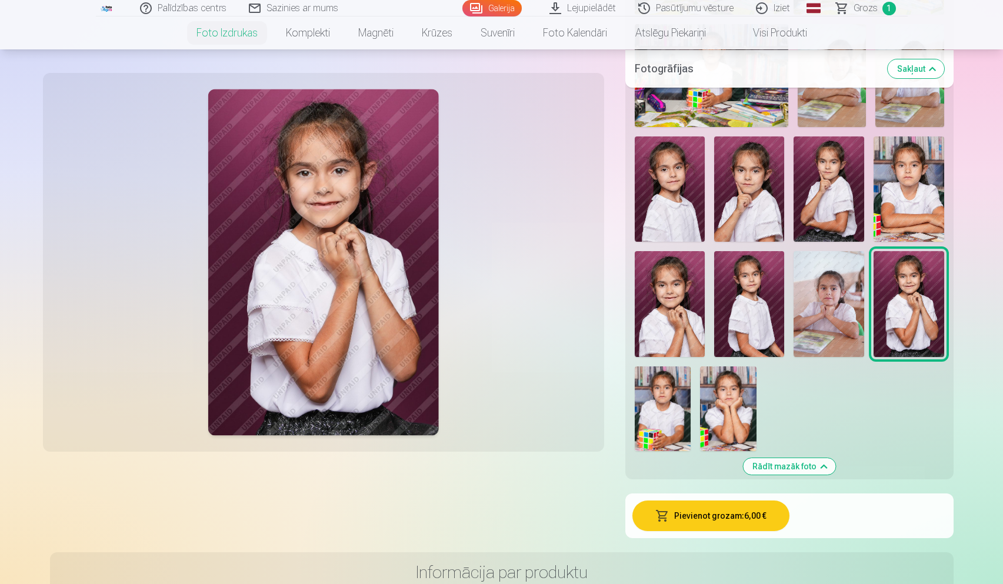
click at [701, 516] on button "Pievienot grozam : 6,00 €" at bounding box center [710, 516] width 157 height 31
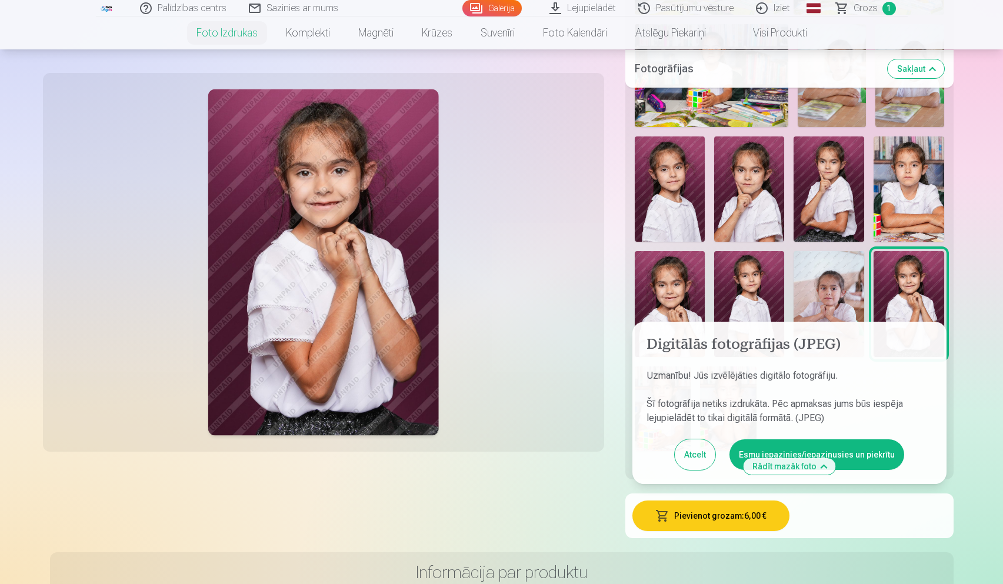
click at [857, 450] on button "Esmu iepazinies/iepazinusies un piekrītu" at bounding box center [817, 454] width 175 height 31
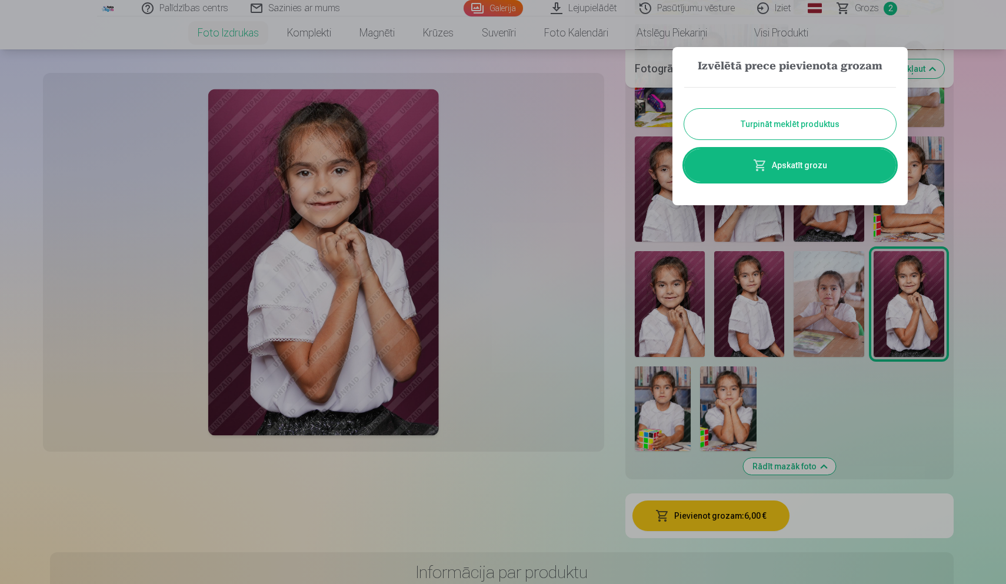
click at [810, 165] on link "Apskatīt grozu" at bounding box center [790, 165] width 212 height 33
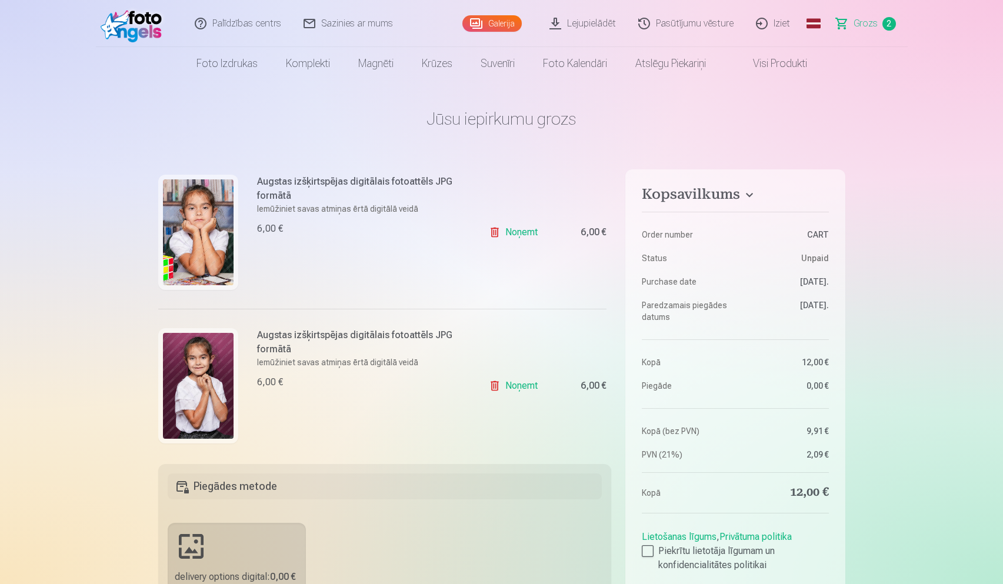
scroll to position [139, 0]
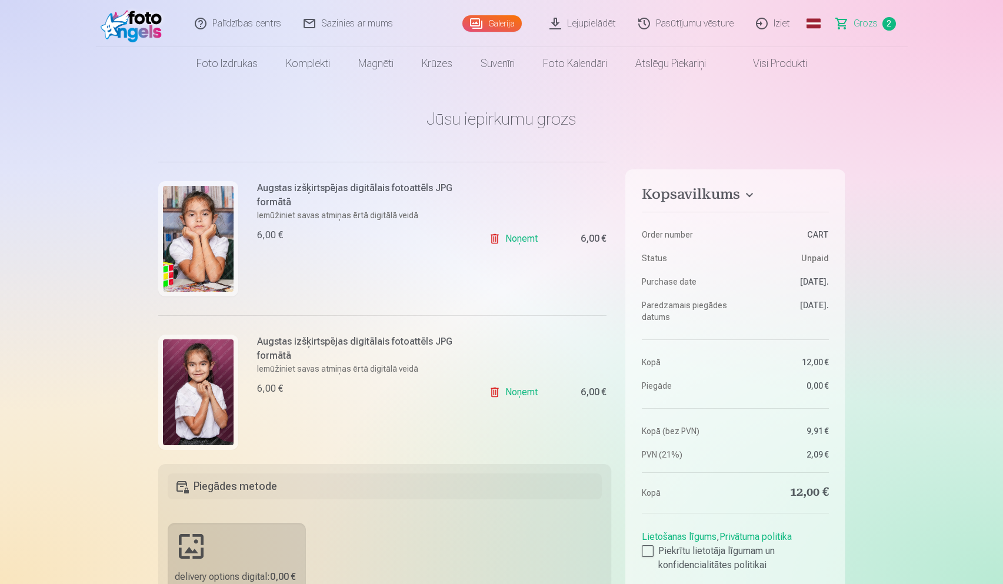
click at [514, 238] on link "Noņemt" at bounding box center [516, 239] width 54 height 24
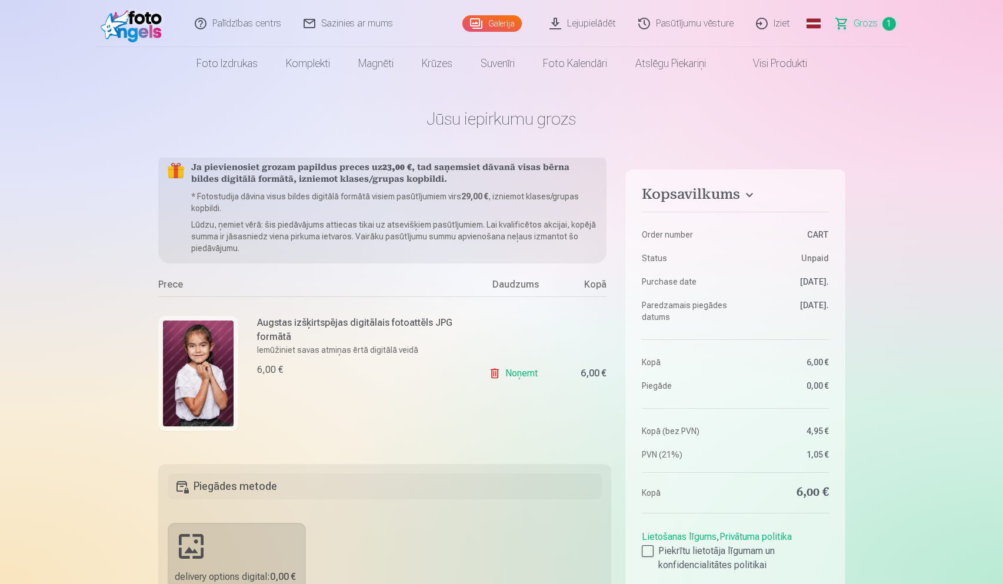
click at [508, 373] on link "Noņemt" at bounding box center [516, 374] width 54 height 24
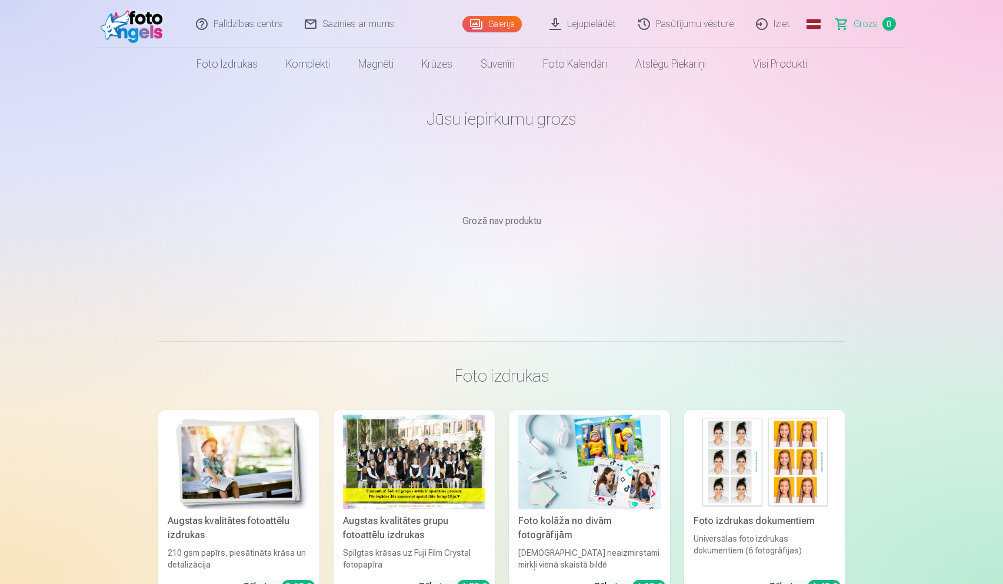
scroll to position [0, 0]
click at [484, 23] on link "Galerija" at bounding box center [491, 23] width 59 height 16
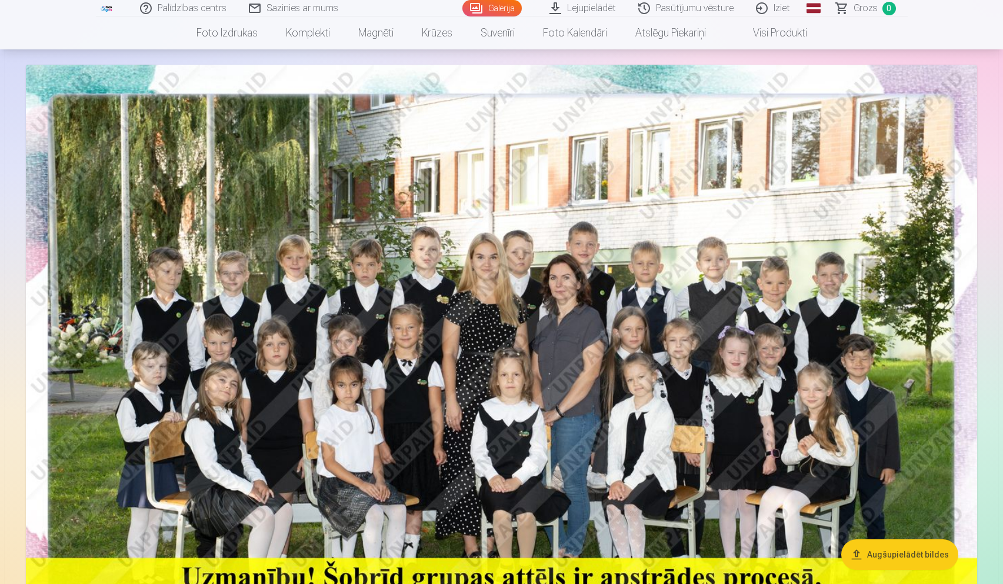
scroll to position [93, 0]
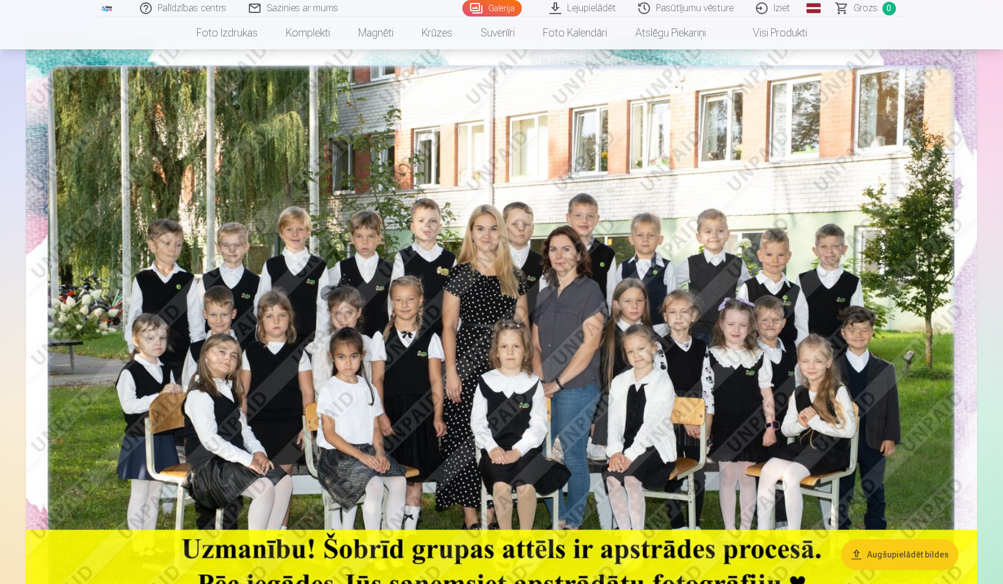
click at [460, 299] on img at bounding box center [501, 353] width 951 height 635
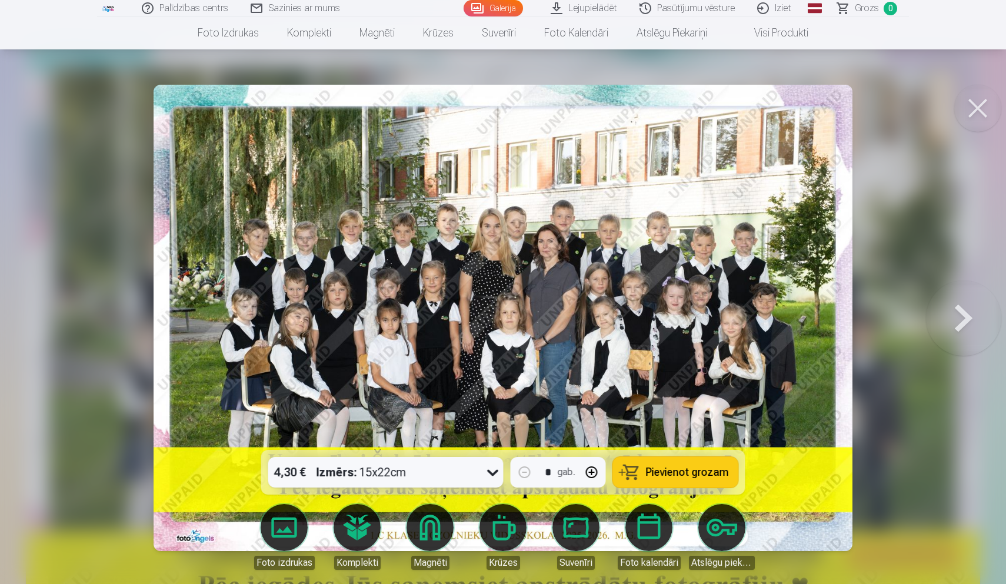
click at [291, 529] on link "Foto izdrukas" at bounding box center [284, 537] width 66 height 66
click at [56, 285] on div at bounding box center [503, 292] width 1006 height 584
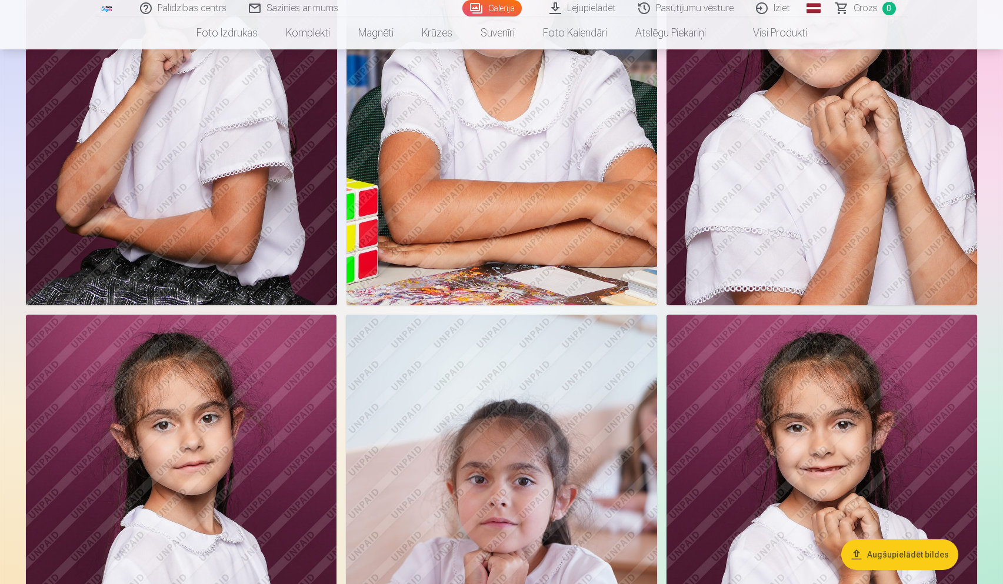
scroll to position [3298, 0]
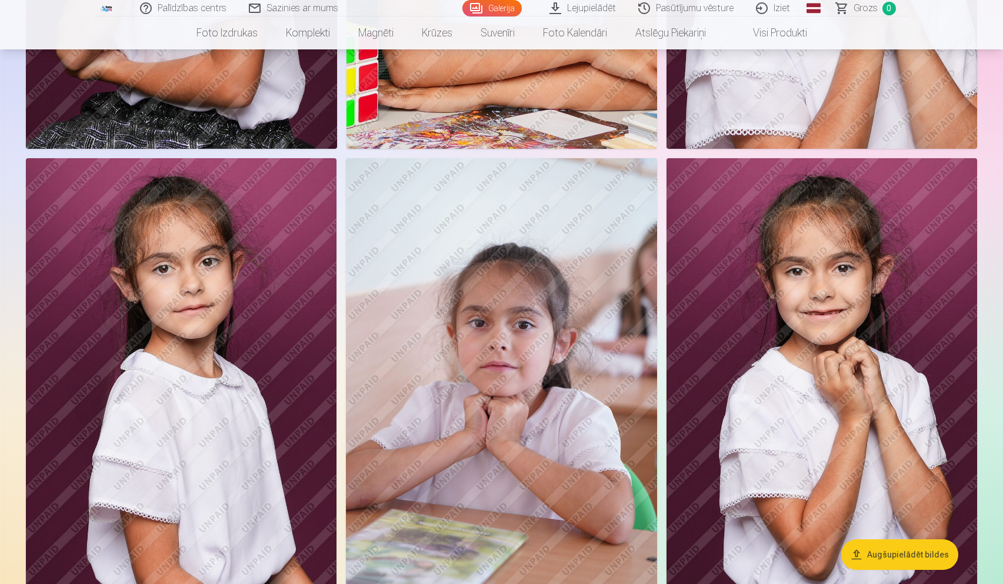
click at [192, 290] on img at bounding box center [181, 391] width 311 height 467
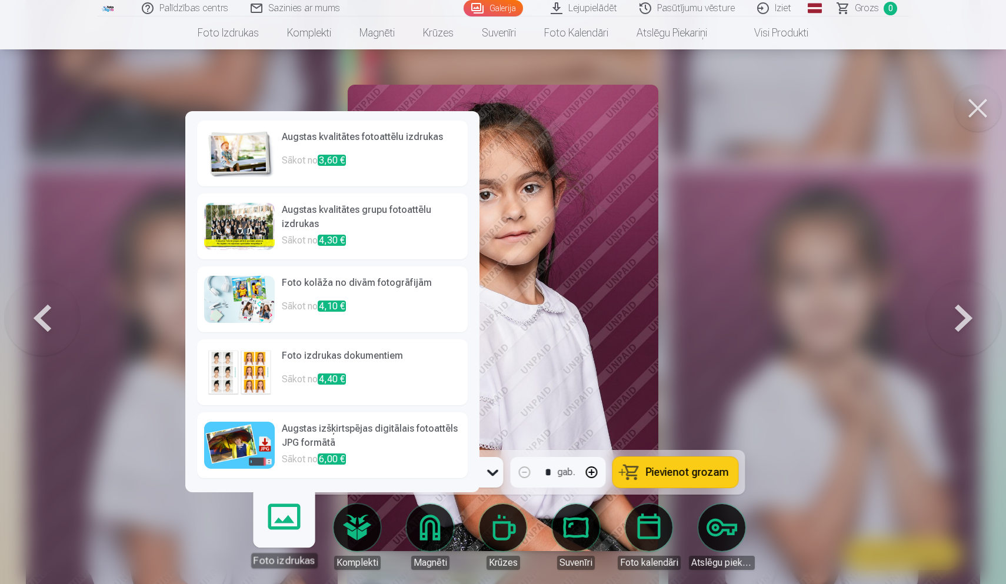
click at [138, 443] on div at bounding box center [503, 292] width 1006 height 584
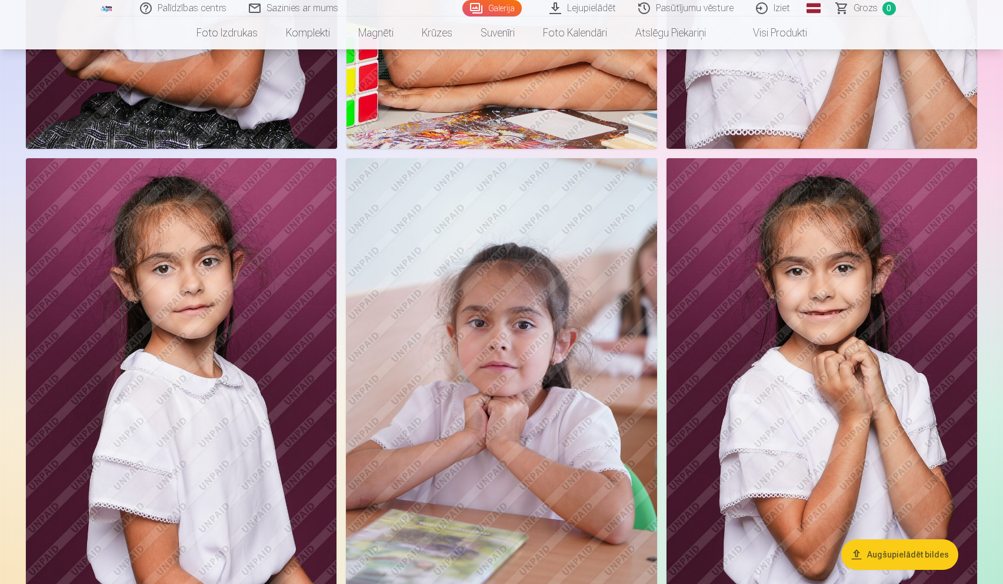
click at [273, 391] on img at bounding box center [181, 391] width 311 height 467
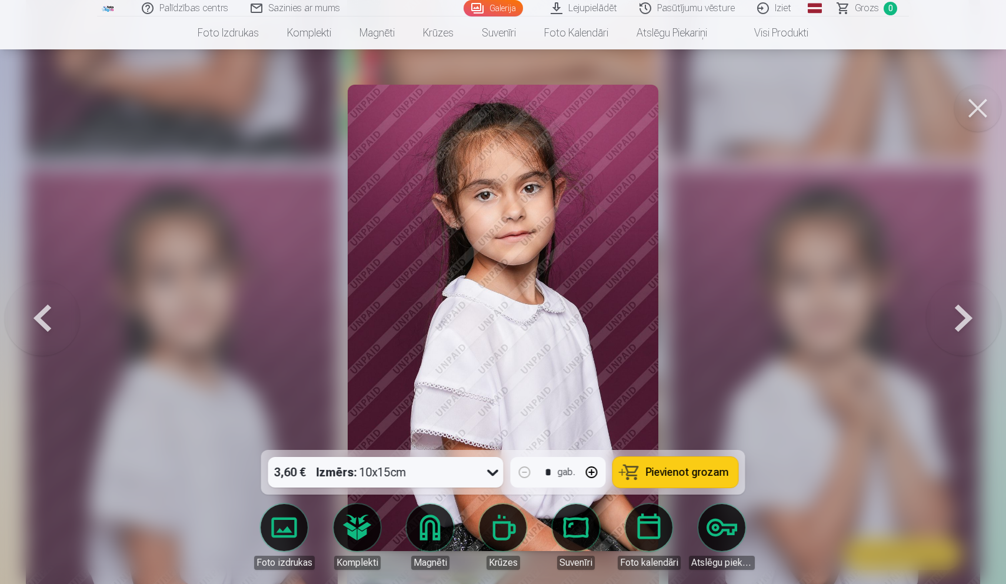
click at [459, 474] on div "3,60 € Izmērs : 10x15cm" at bounding box center [374, 472] width 213 height 31
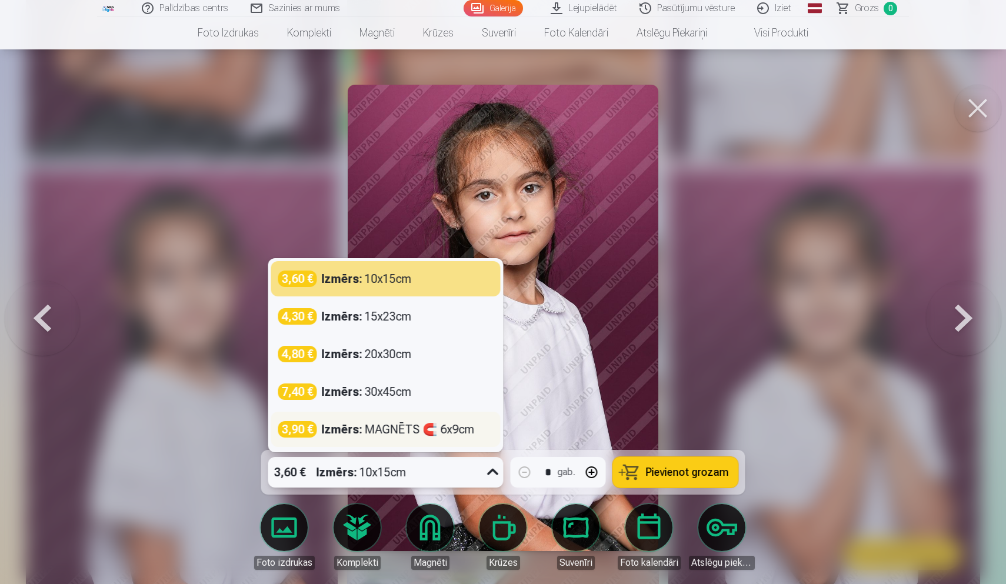
click at [377, 429] on div "Izmērs : MAGNĒTS 🧲 6x9cm" at bounding box center [398, 429] width 153 height 16
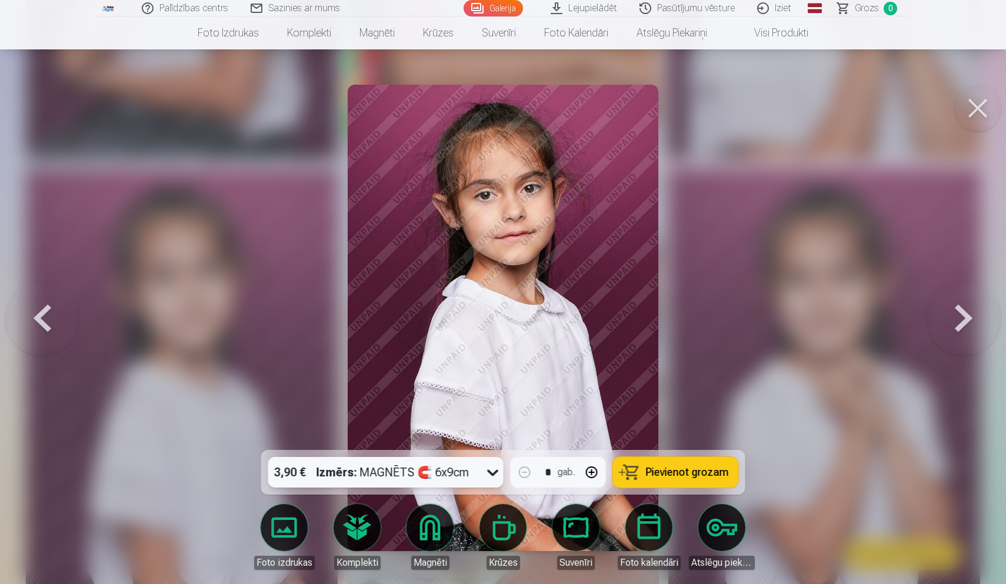
click at [970, 115] on button at bounding box center [977, 108] width 47 height 47
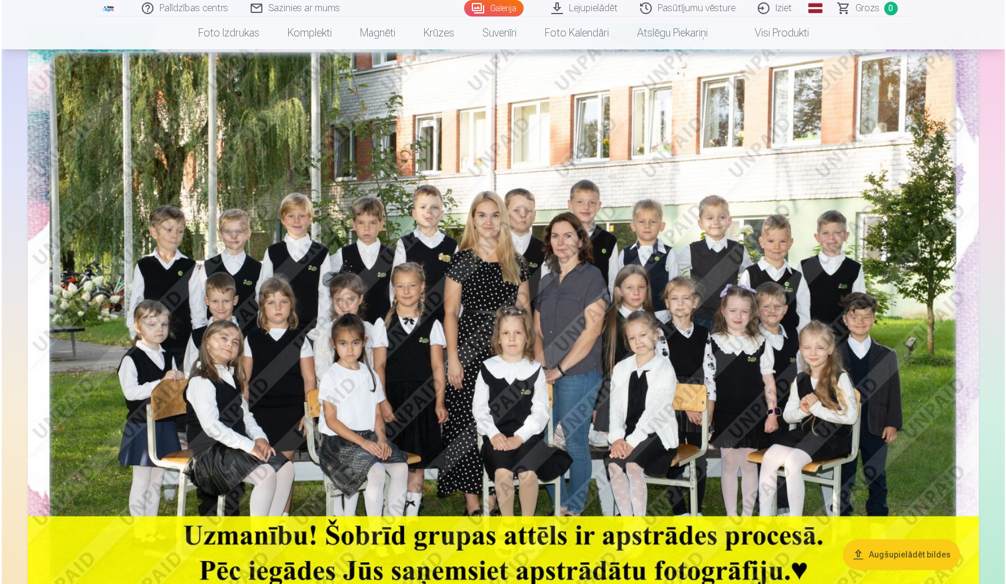
scroll to position [154, 0]
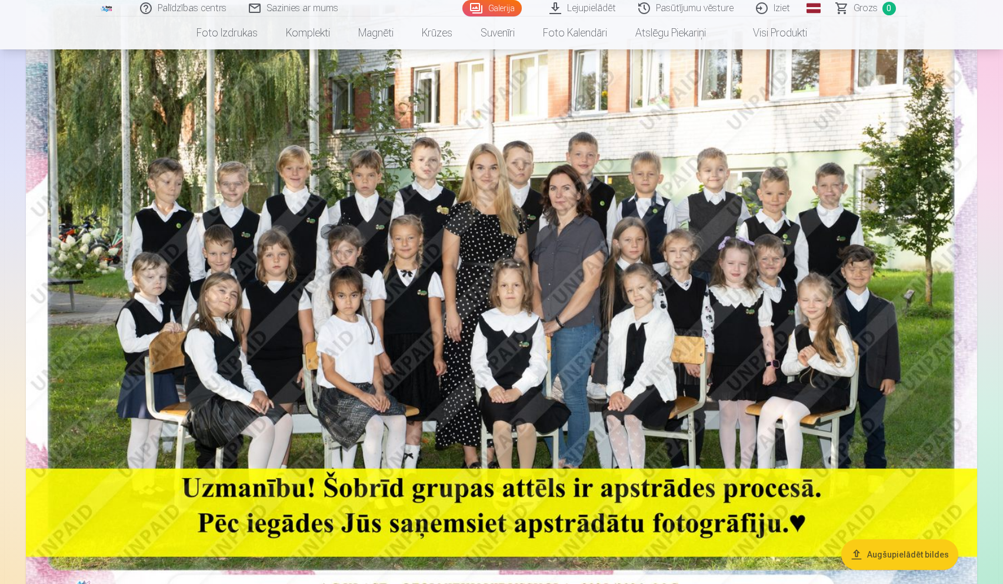
click at [448, 329] on img at bounding box center [501, 292] width 951 height 635
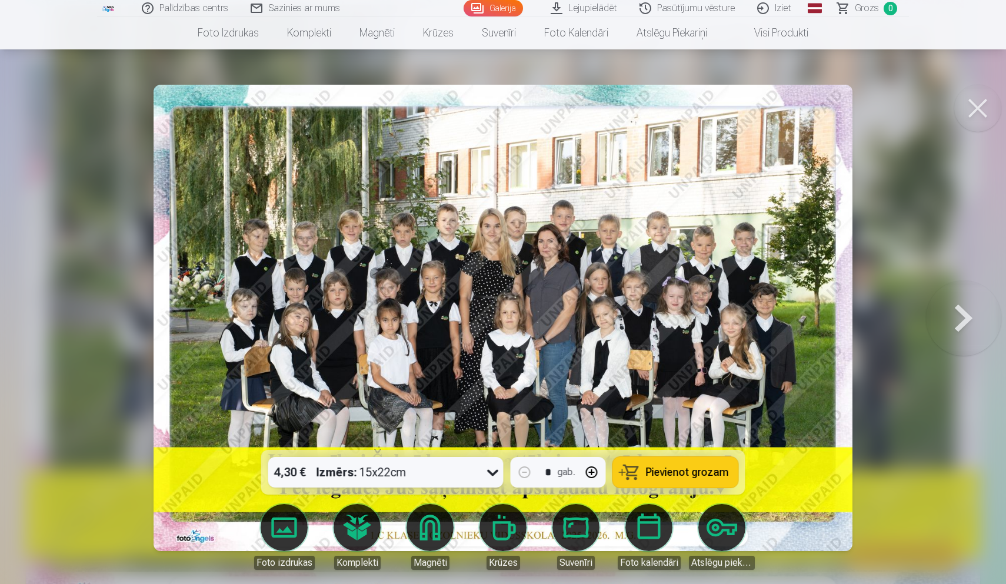
click at [287, 519] on link "Foto izdrukas" at bounding box center [284, 537] width 66 height 66
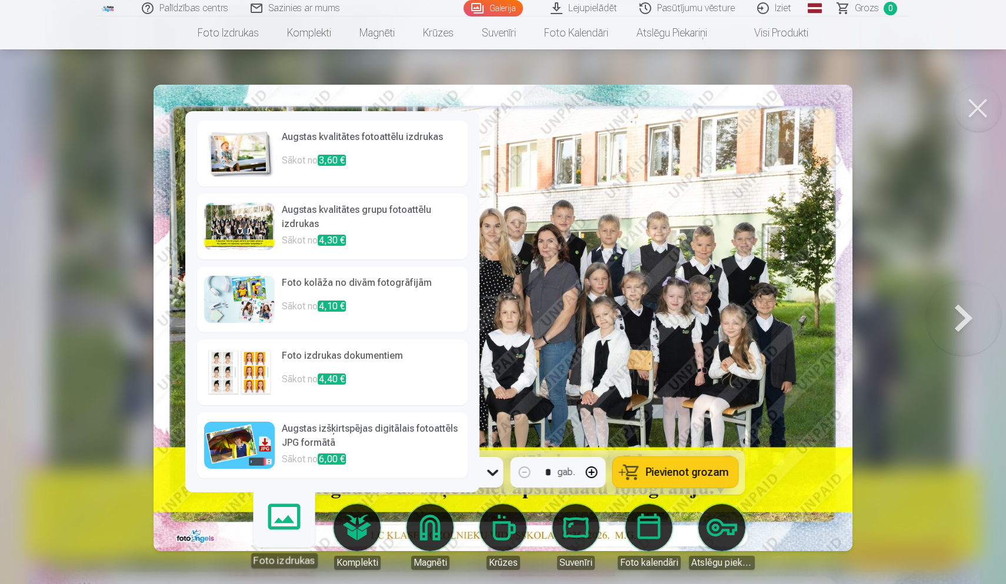
click at [287, 461] on p "Sākot no 6,00 €" at bounding box center [371, 460] width 179 height 16
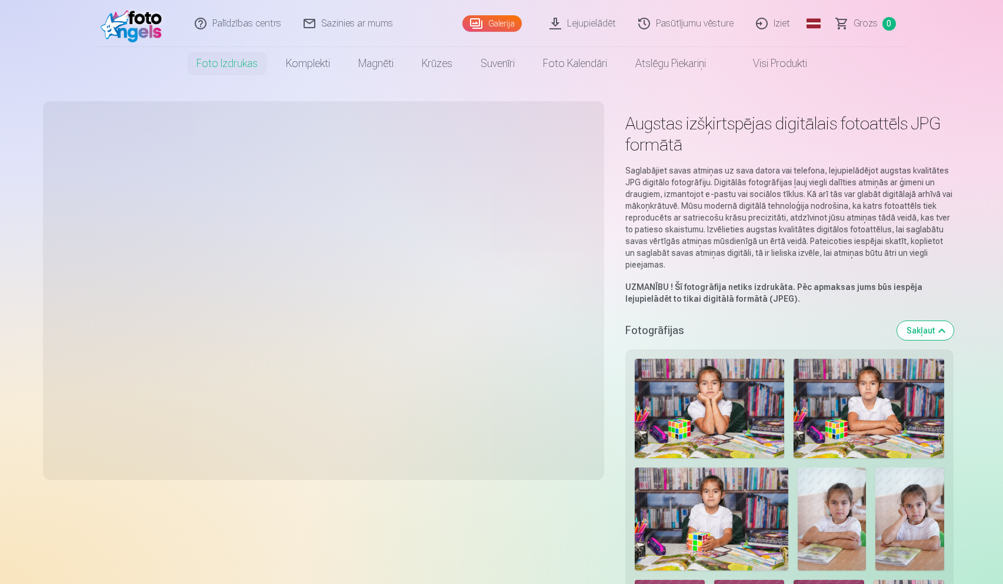
scroll to position [154, 0]
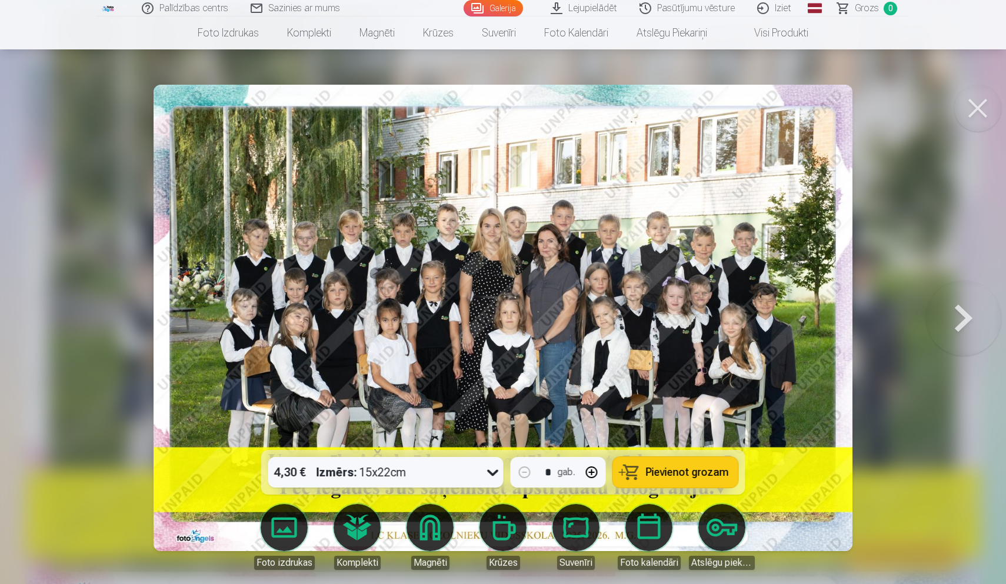
click at [174, 375] on img at bounding box center [503, 318] width 699 height 467
click at [982, 104] on button at bounding box center [977, 108] width 47 height 47
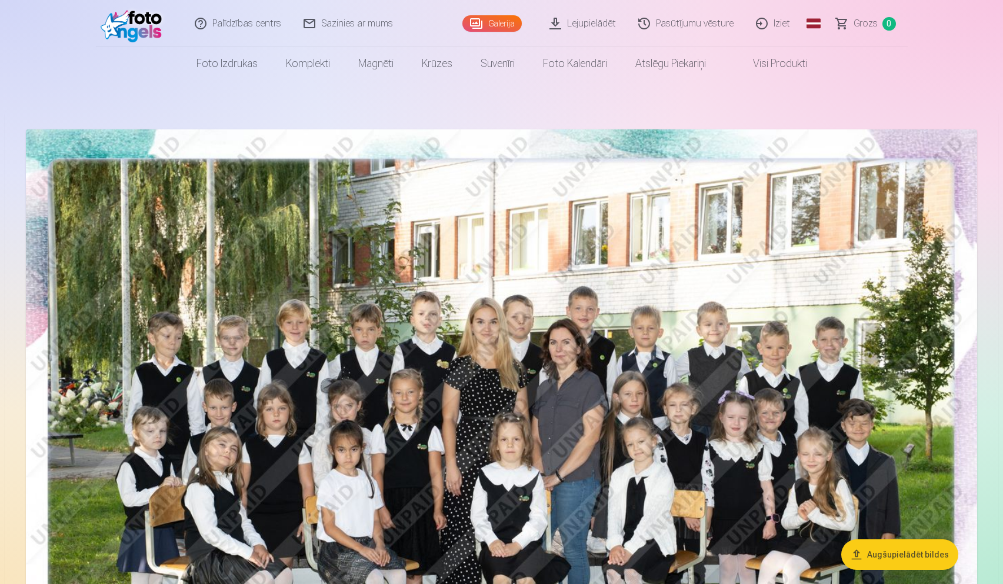
click at [785, 67] on link "Visi produkti" at bounding box center [770, 63] width 101 height 33
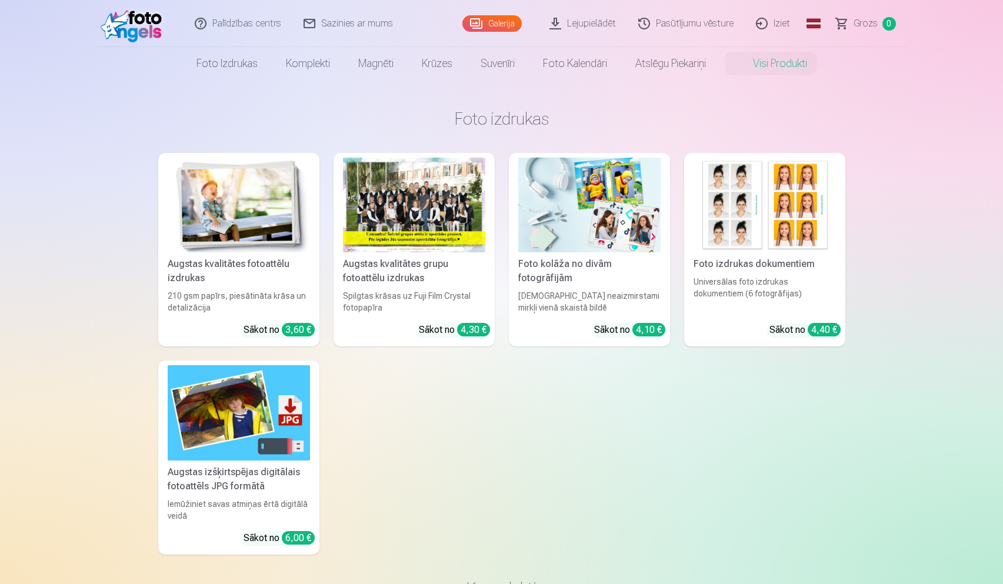
click at [857, 18] on span "Grozs" at bounding box center [866, 23] width 24 height 14
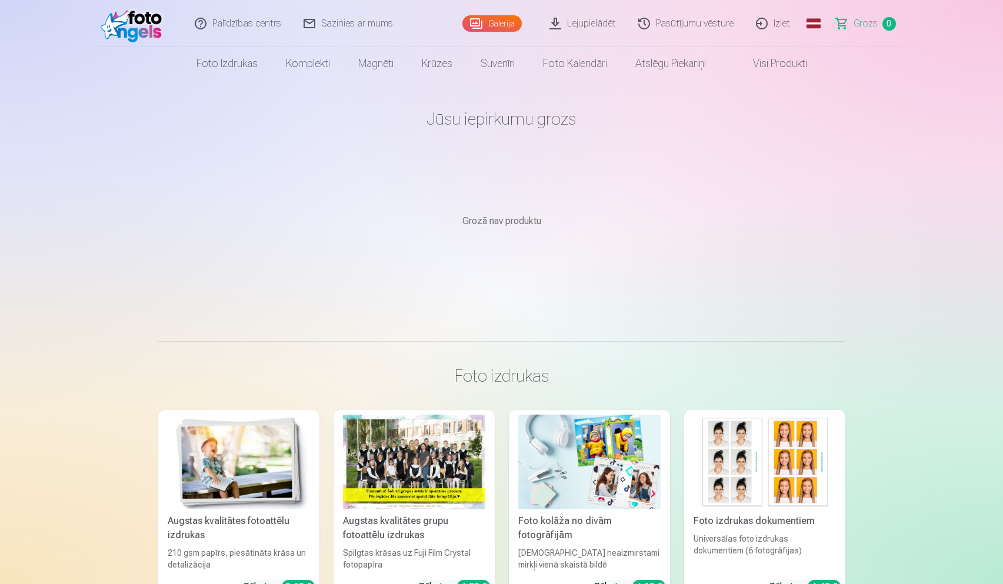
click at [508, 21] on link "Galerija" at bounding box center [491, 23] width 59 height 16
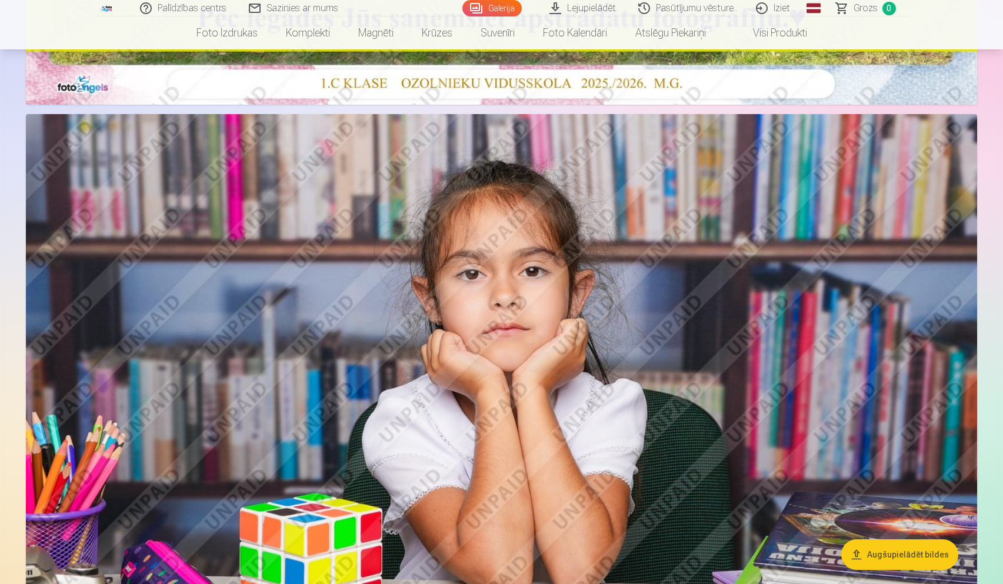
scroll to position [639, 0]
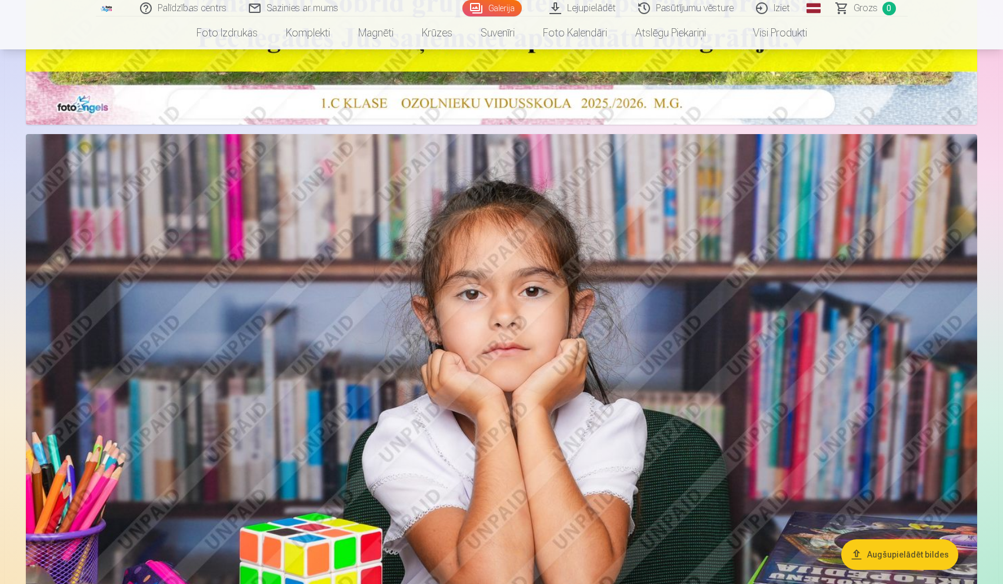
click at [775, 36] on link "Visi produkti" at bounding box center [770, 32] width 101 height 33
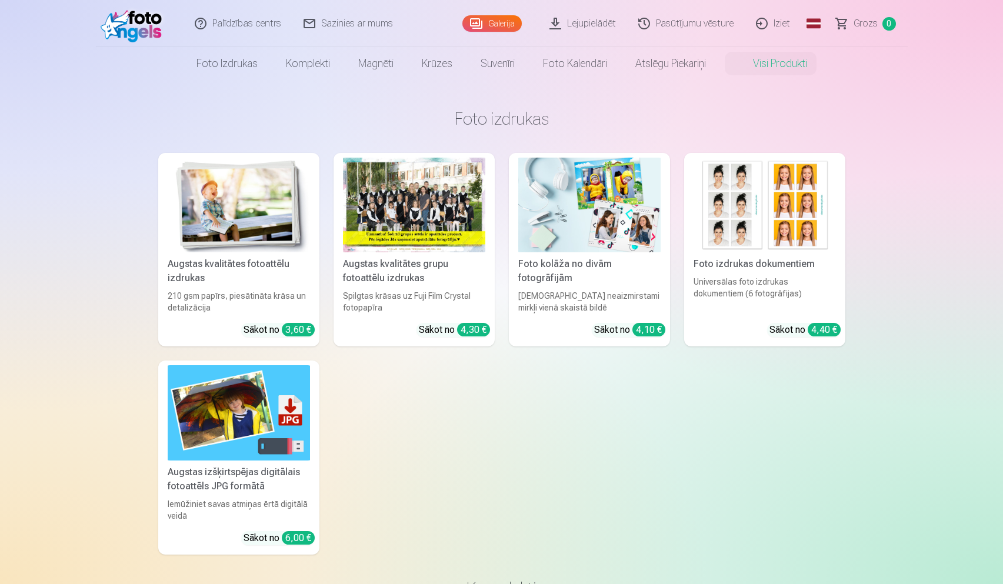
click at [377, 229] on div at bounding box center [414, 205] width 142 height 95
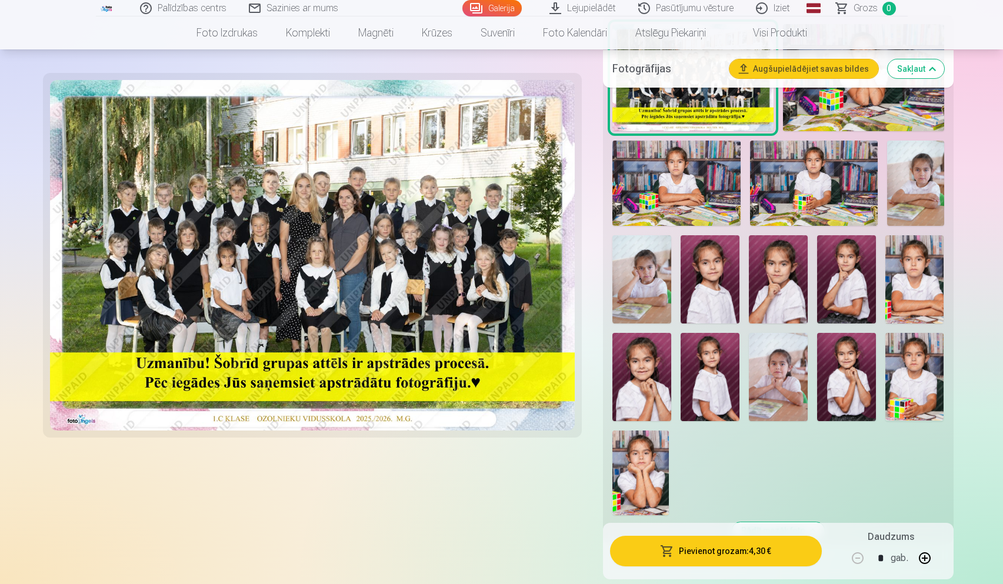
scroll to position [429, 0]
